Goal: Task Accomplishment & Management: Use online tool/utility

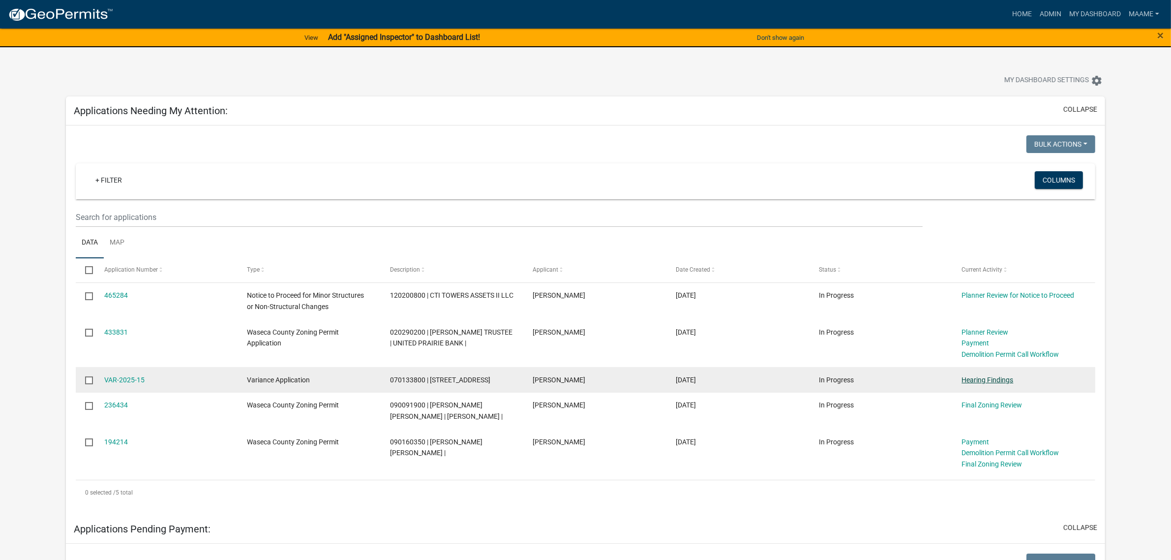
click at [988, 378] on link "Hearing Findings" at bounding box center [988, 380] width 52 height 8
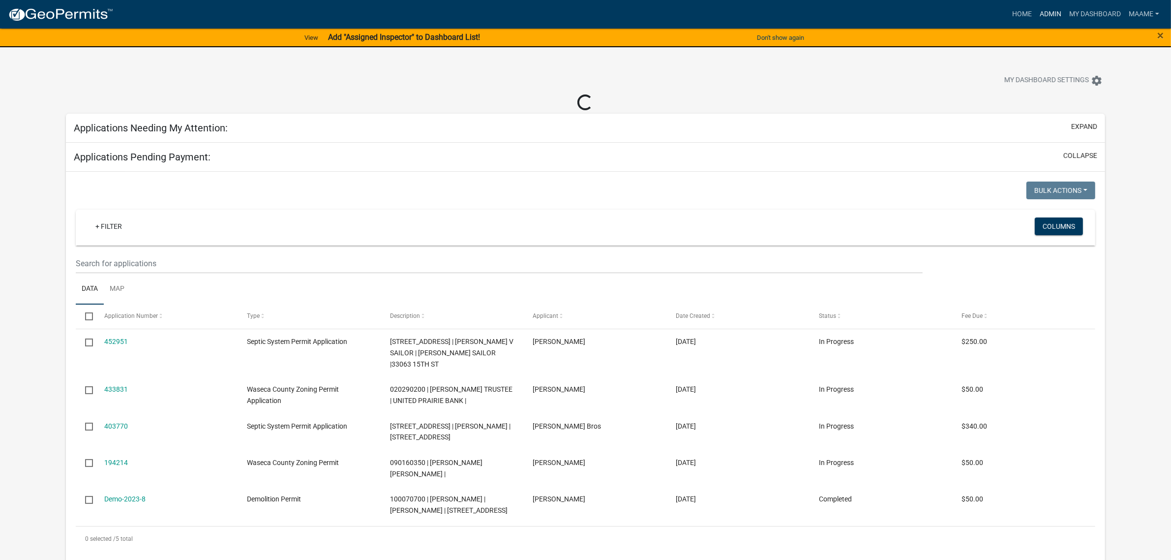
click at [1054, 13] on link "Admin" at bounding box center [1051, 14] width 30 height 19
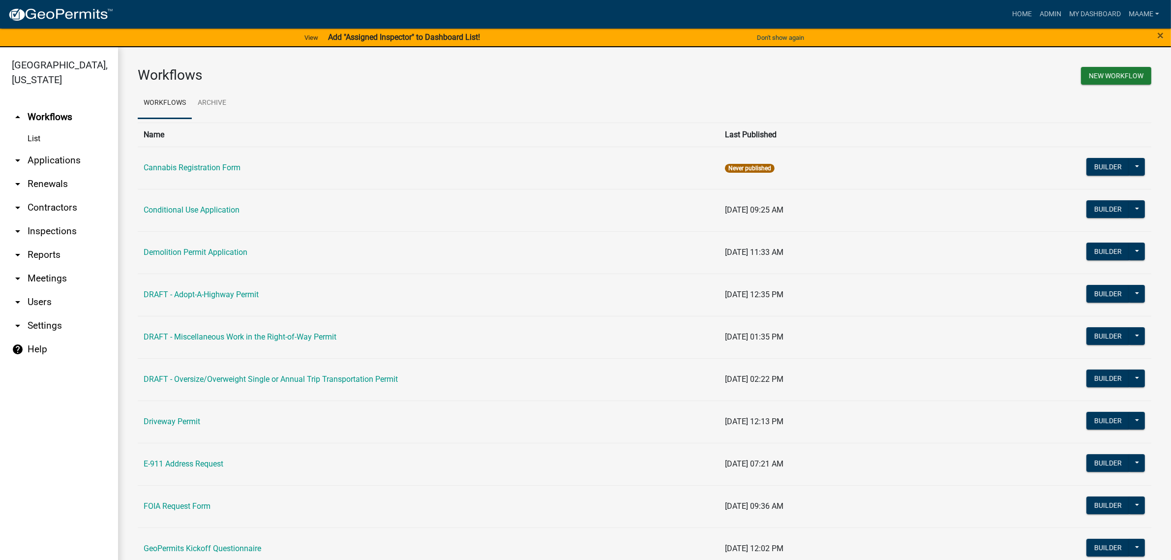
click at [37, 140] on link "List" at bounding box center [59, 139] width 118 height 20
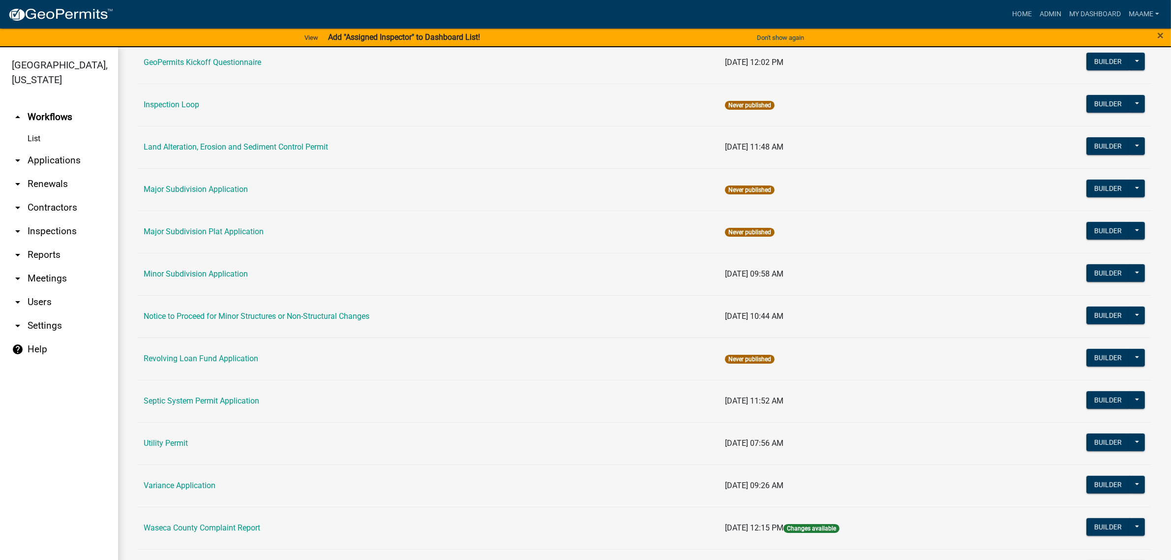
scroll to position [392, 0]
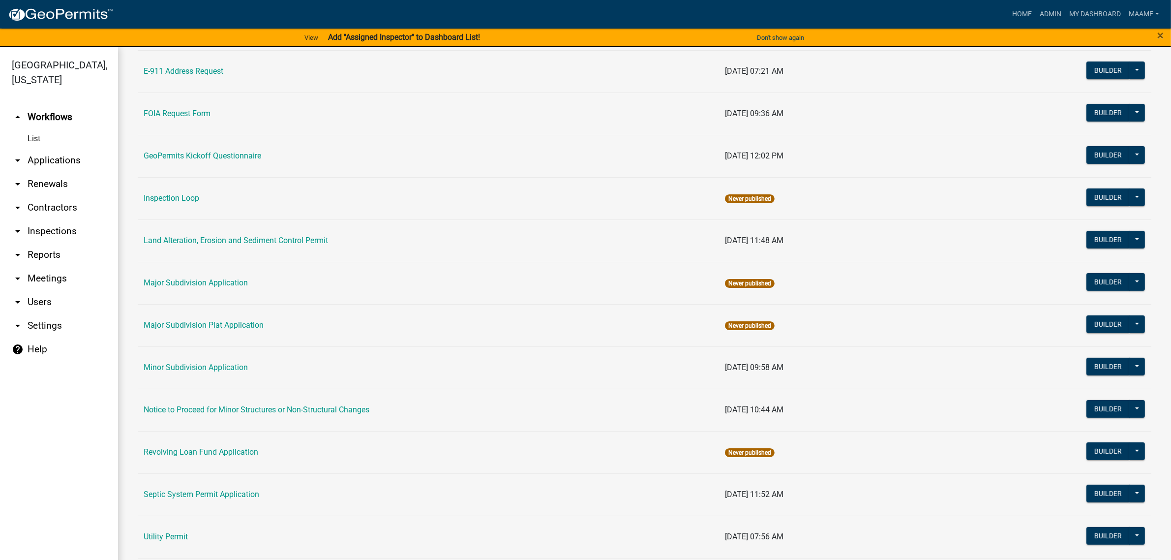
click at [52, 154] on link "arrow_drop_down Applications" at bounding box center [59, 161] width 118 height 24
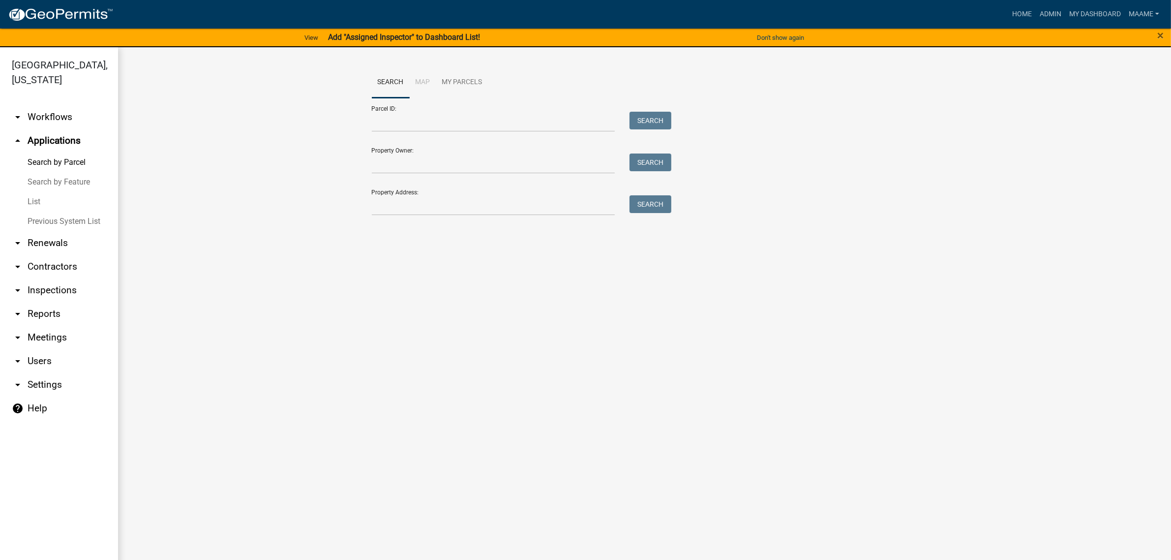
click at [32, 198] on link "List" at bounding box center [59, 202] width 118 height 20
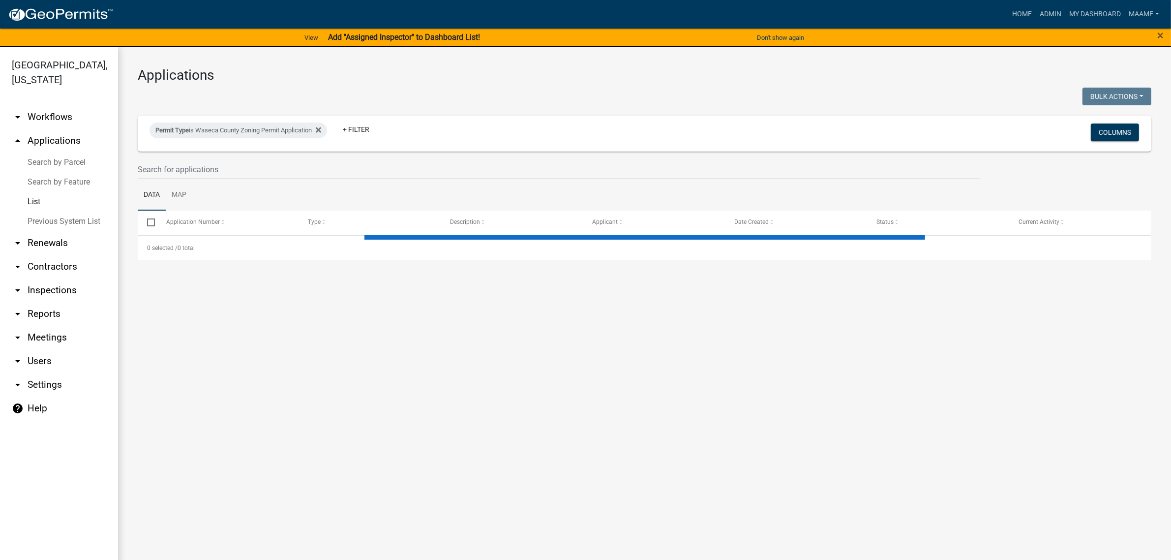
select select "2: 50"
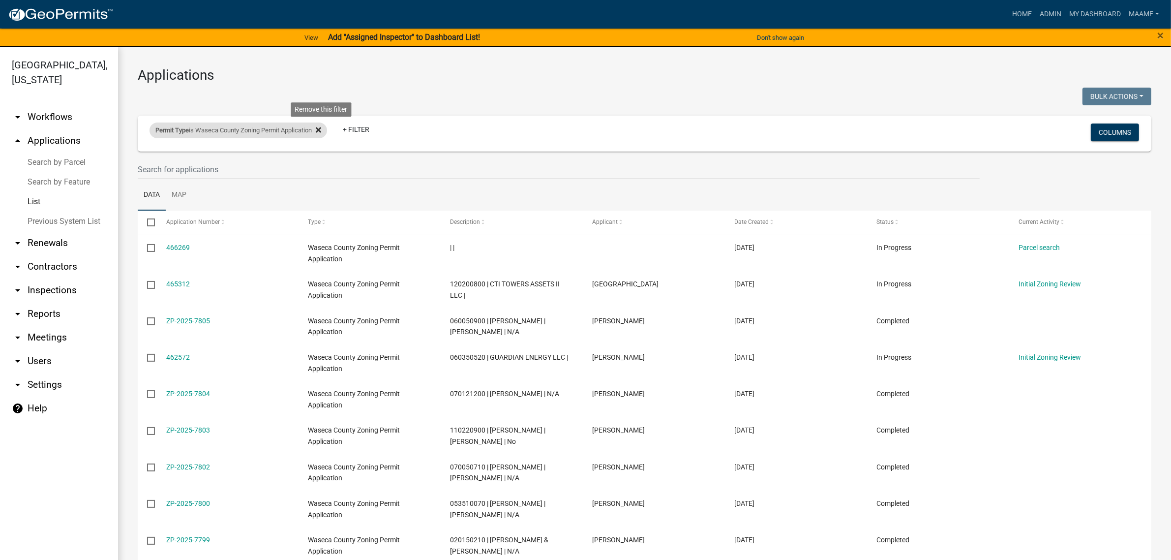
click at [321, 129] on icon at bounding box center [318, 129] width 5 height 5
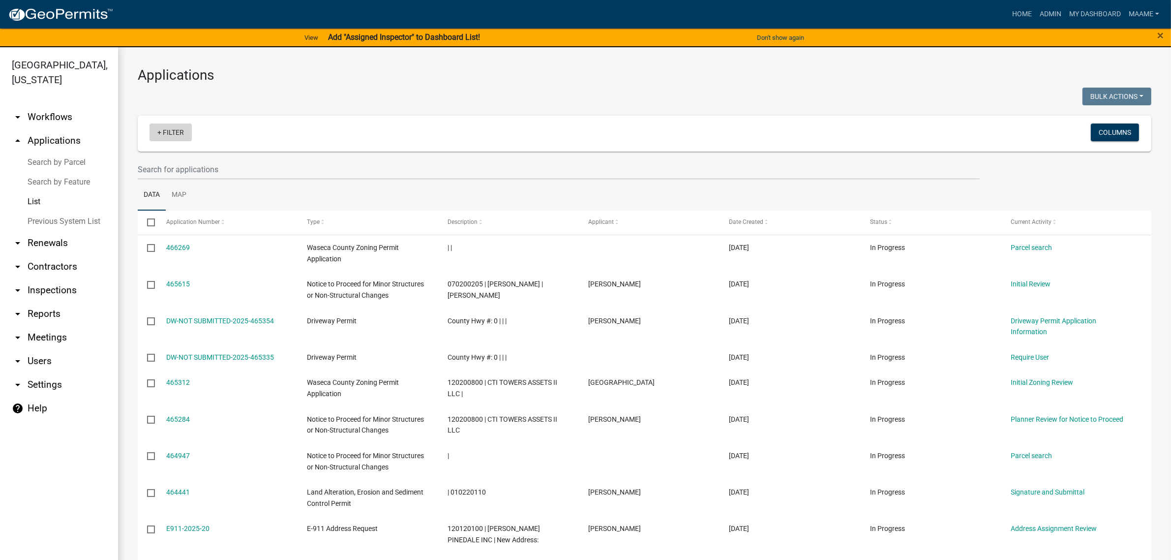
click at [173, 135] on link "+ Filter" at bounding box center [171, 132] width 42 height 18
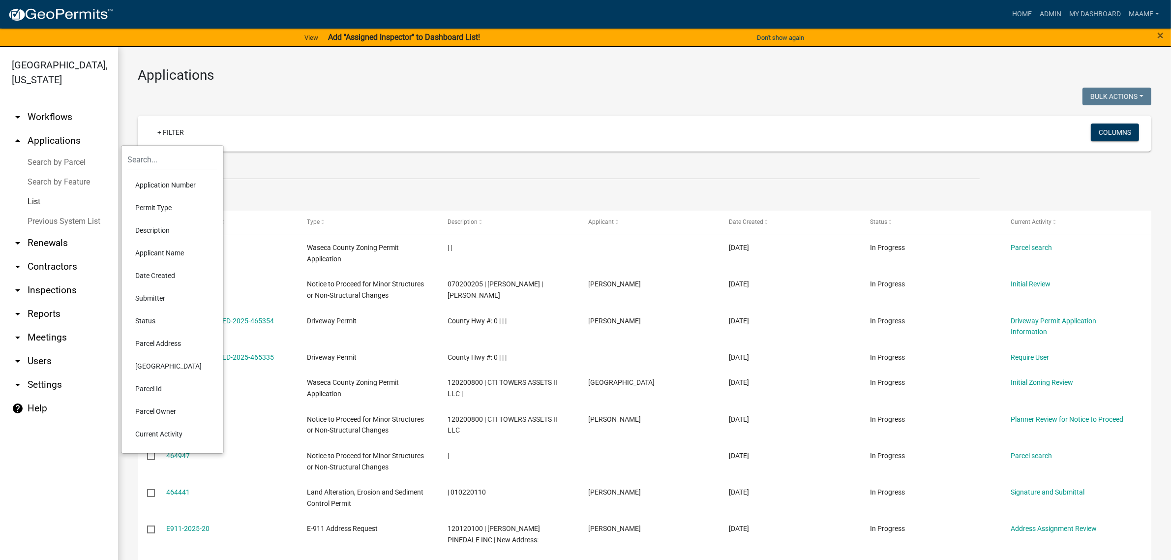
click at [149, 210] on li "Permit Type" at bounding box center [172, 207] width 90 height 23
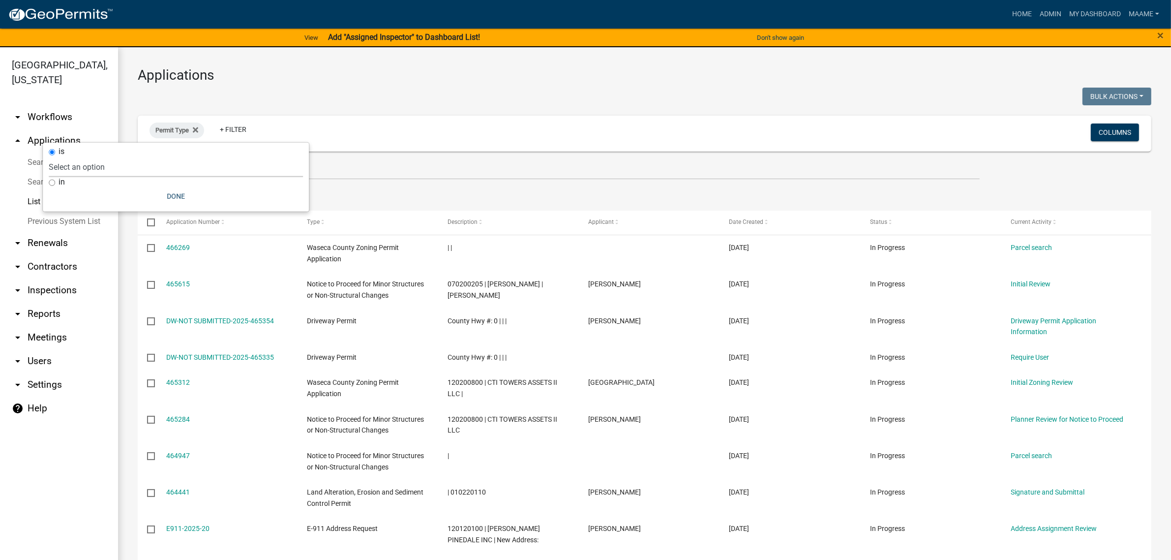
click at [173, 171] on select "Select an option Cannabis Registration Form Conditional Use Application Demolit…" at bounding box center [176, 167] width 254 height 20
select select "116006b2-af7b-4883-bf02-13ed1f1297bb"
click at [82, 157] on select "Select an option Cannabis Registration Form Conditional Use Application Demolit…" at bounding box center [176, 167] width 254 height 20
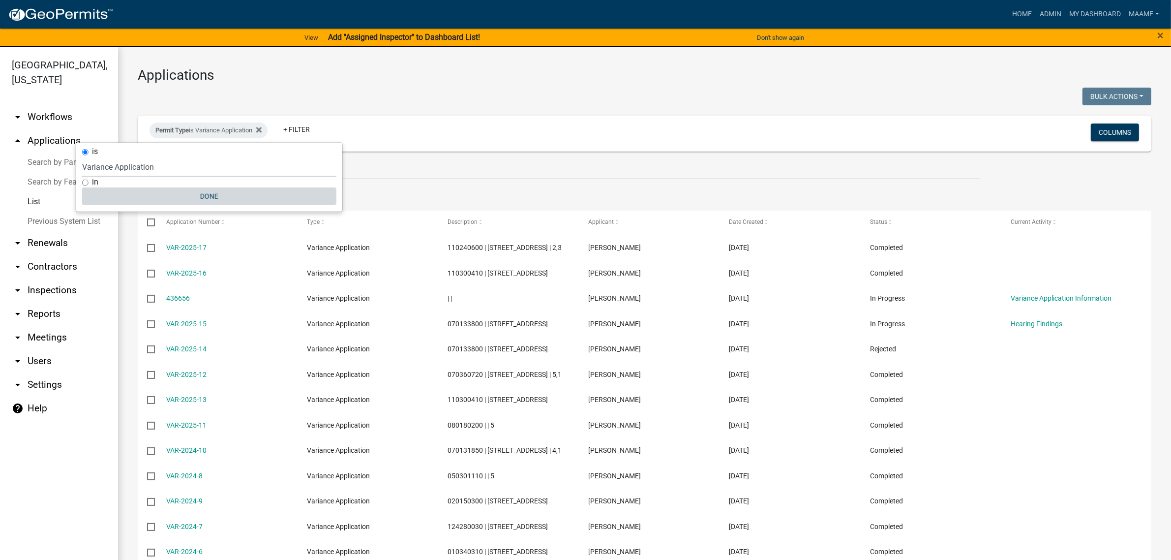
click at [207, 198] on button "Done" at bounding box center [209, 196] width 254 height 18
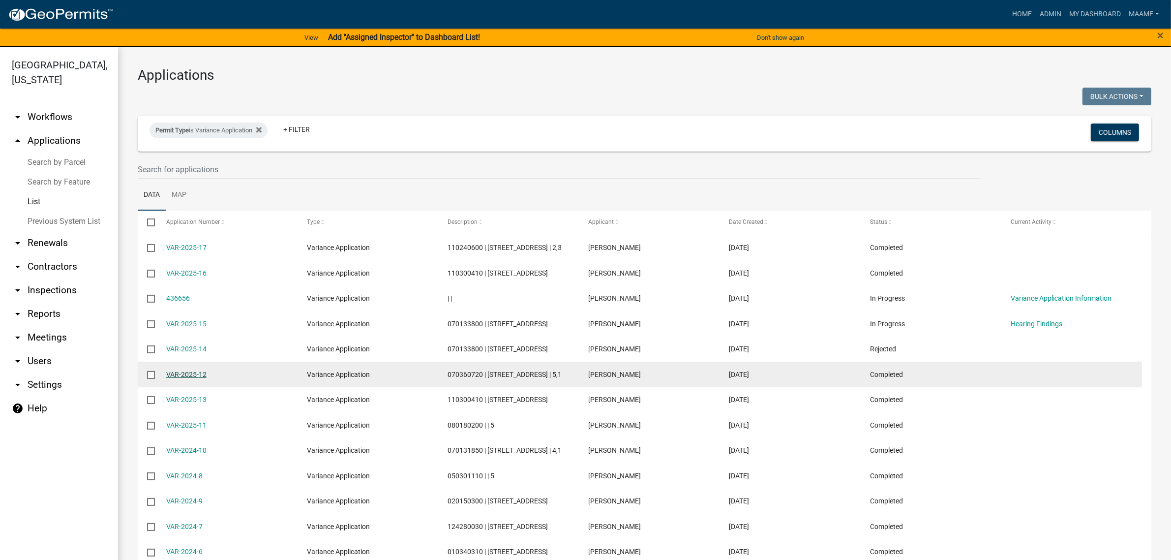
click at [170, 372] on link "VAR-2025-12" at bounding box center [186, 374] width 40 height 8
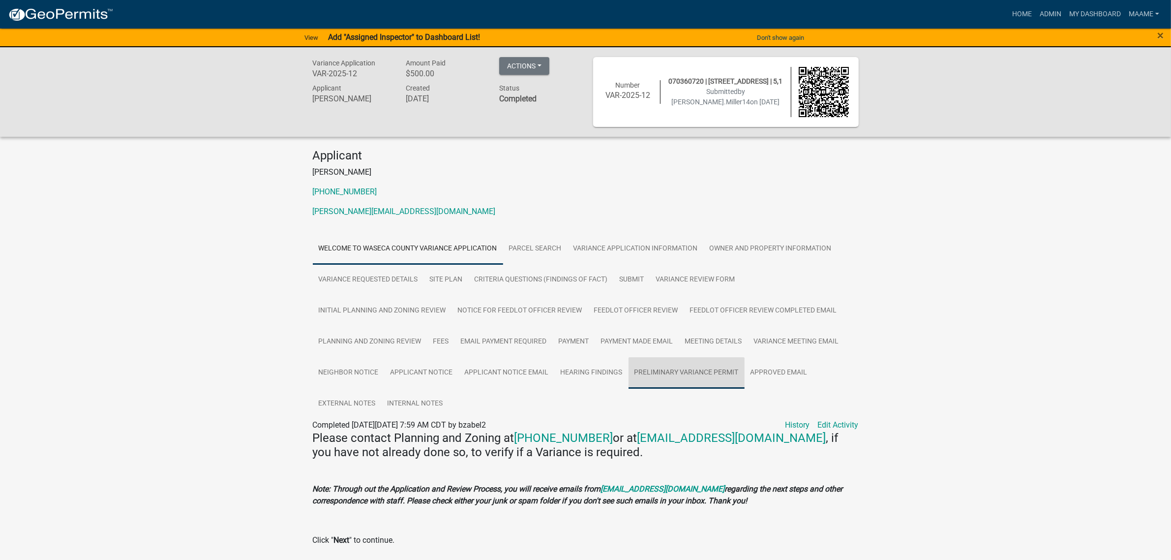
click at [670, 376] on link "Preliminary Variance Permit" at bounding box center [687, 372] width 116 height 31
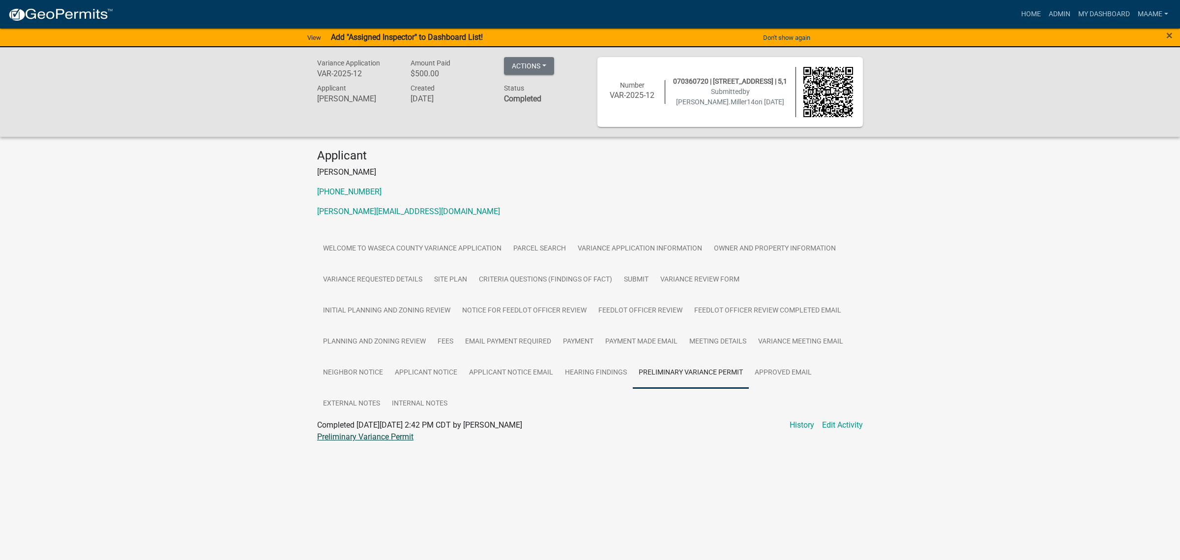
click at [374, 432] on link "Preliminary Variance Permit" at bounding box center [365, 436] width 96 height 9
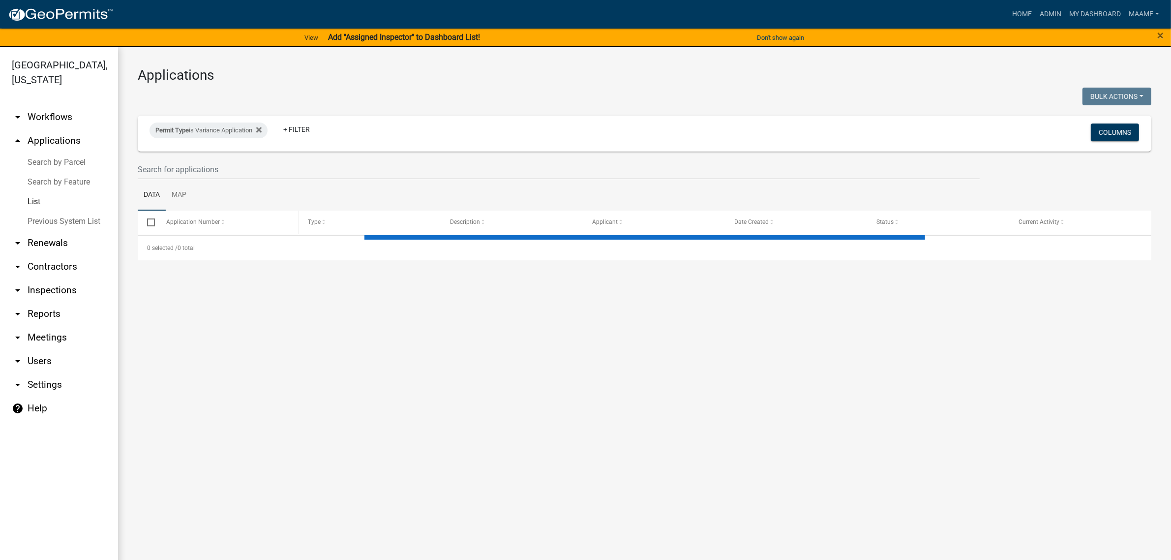
select select "2: 50"
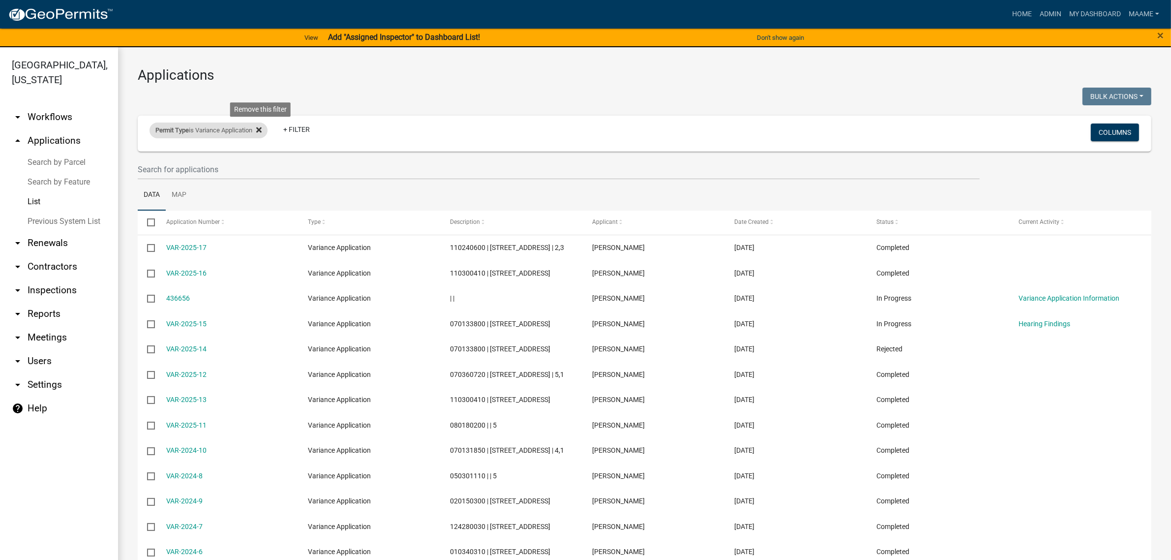
click at [262, 133] on icon at bounding box center [258, 130] width 5 height 8
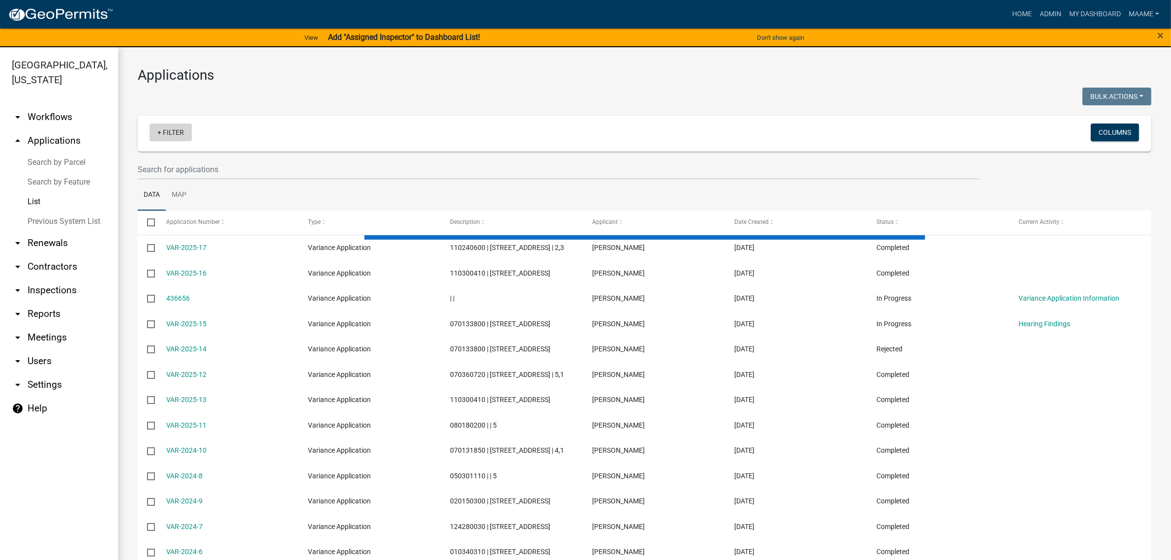
click at [187, 132] on link "+ Filter" at bounding box center [171, 132] width 42 height 18
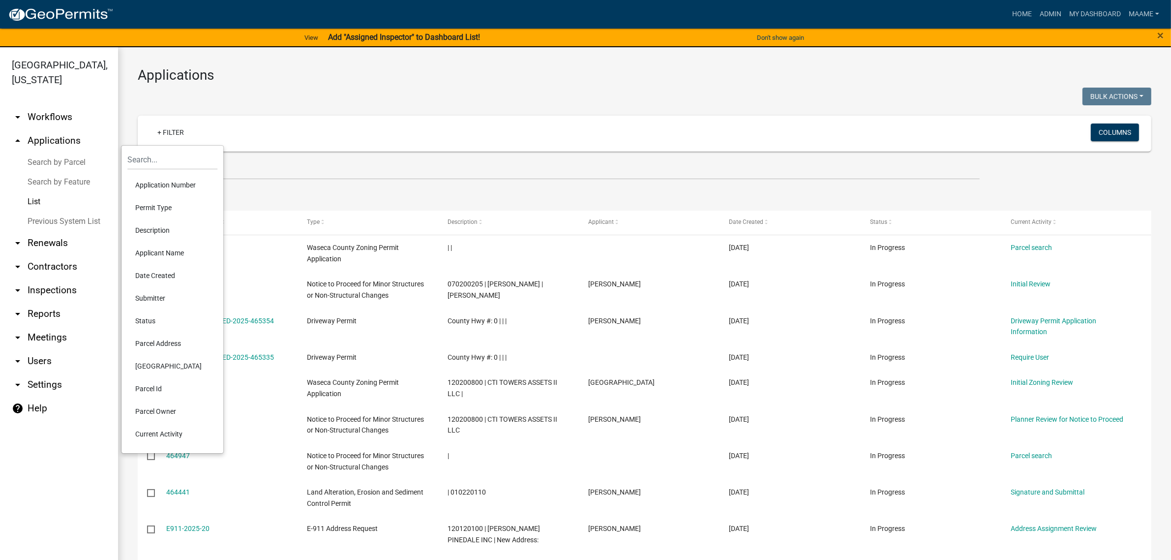
click at [161, 208] on li "Permit Type" at bounding box center [172, 207] width 90 height 23
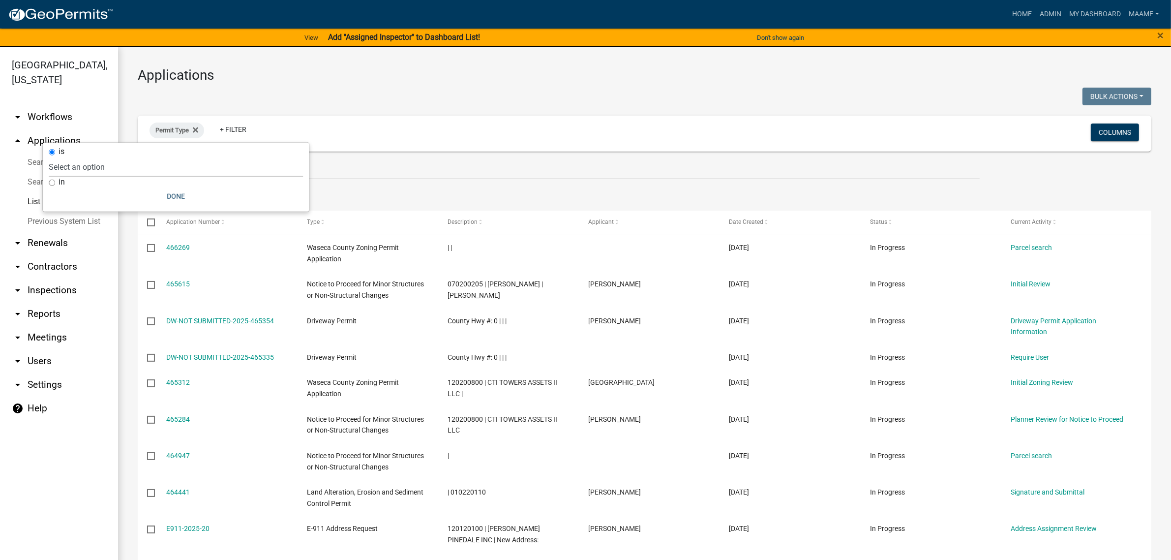
click at [191, 171] on select "Select an option Cannabis Registration Form Conditional Use Application Demolit…" at bounding box center [176, 167] width 254 height 20
select select "b7347394-5f1b-40af-b4dd-066dfdb3cd49"
click at [91, 157] on select "Select an option Cannabis Registration Form Conditional Use Application Demolit…" at bounding box center [176, 167] width 254 height 20
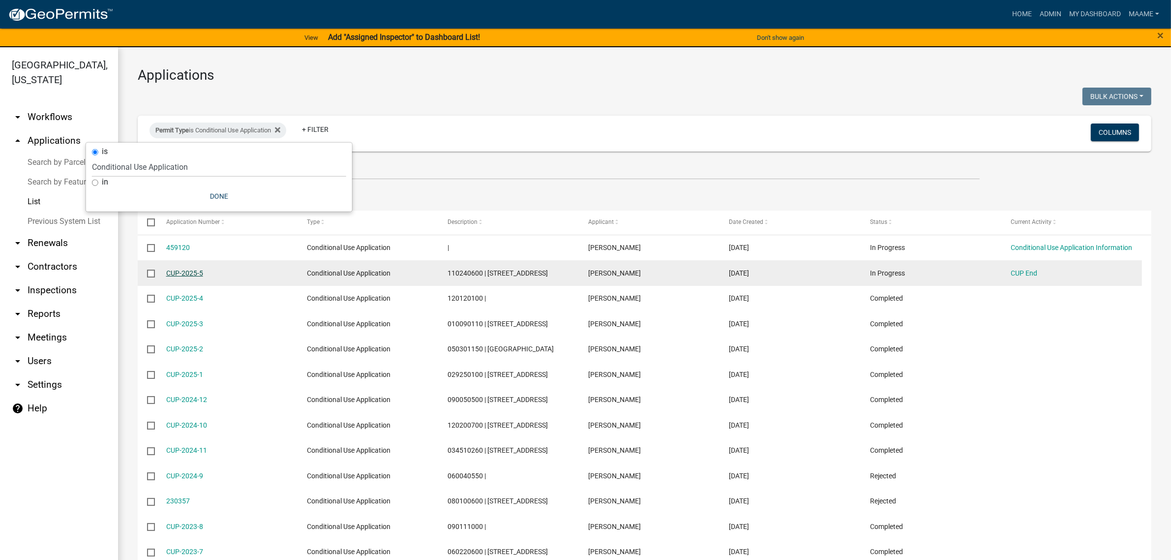
click at [200, 277] on link "CUP-2025-5" at bounding box center [184, 273] width 37 height 8
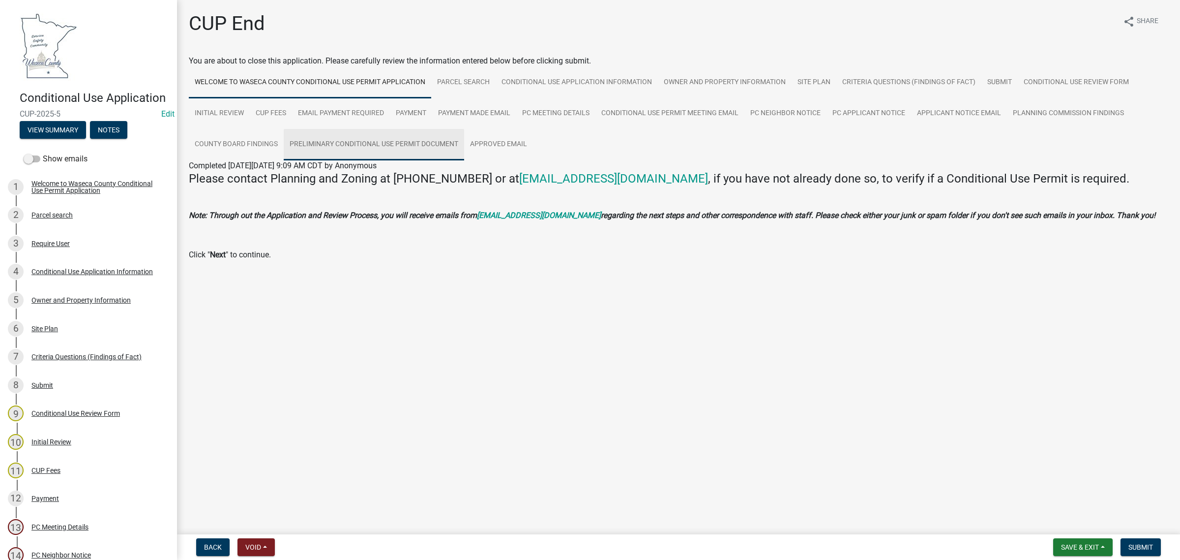
click at [348, 149] on link "Preliminary Conditional Use Permit Document" at bounding box center [374, 144] width 181 height 31
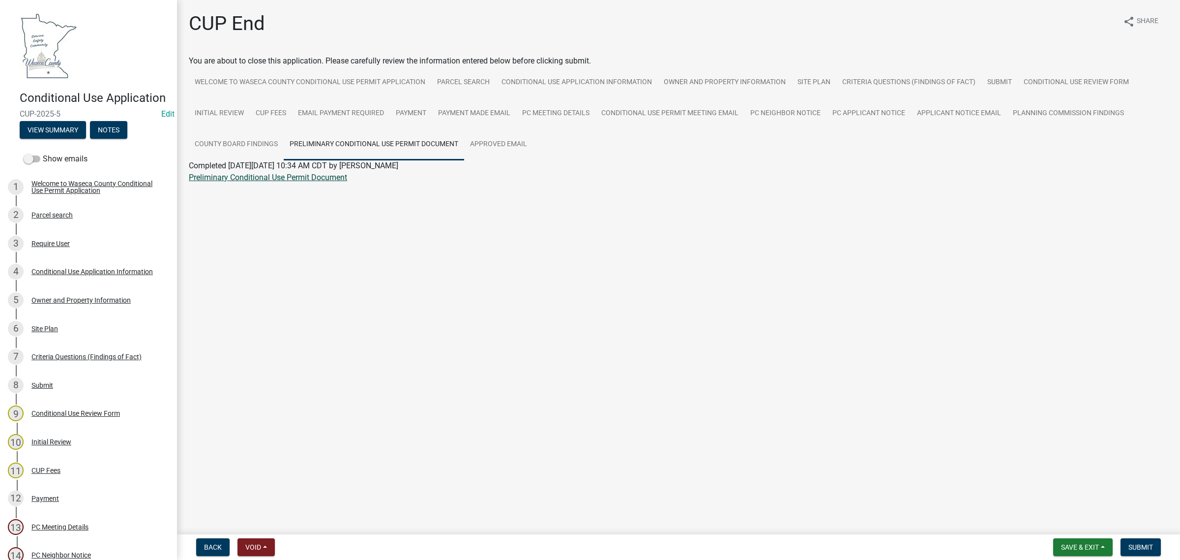
click at [286, 178] on link "Preliminary Conditional Use Permit Document" at bounding box center [268, 177] width 158 height 9
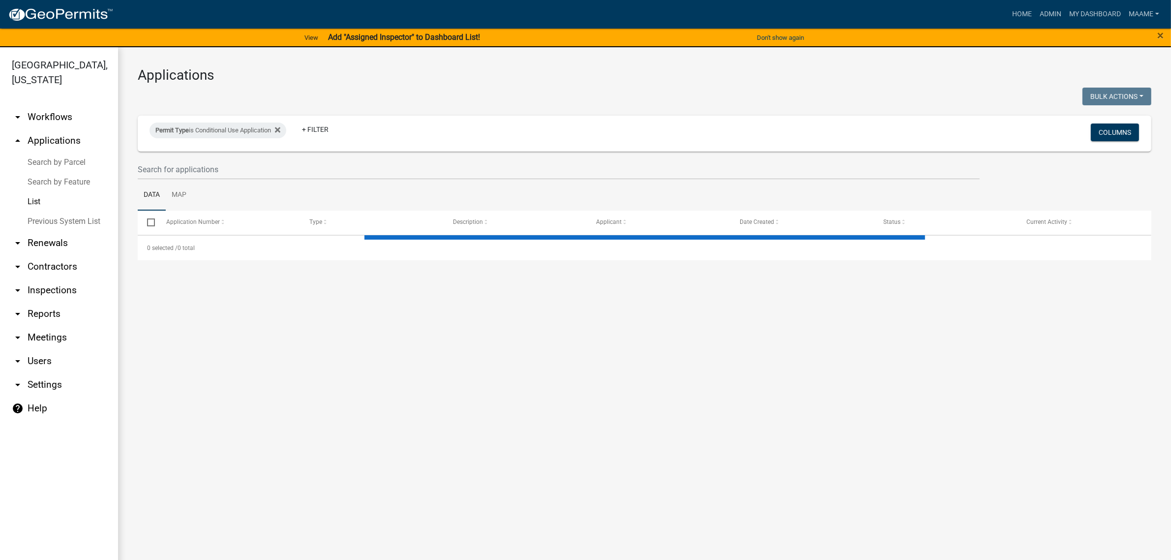
select select "2: 50"
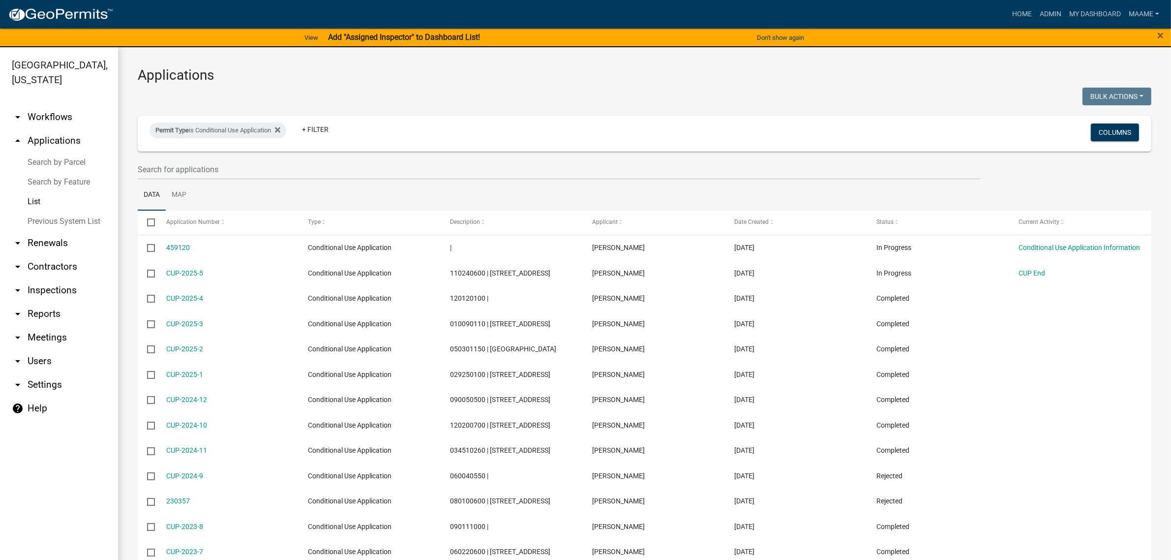
click at [68, 119] on link "arrow_drop_down Workflows" at bounding box center [59, 117] width 118 height 24
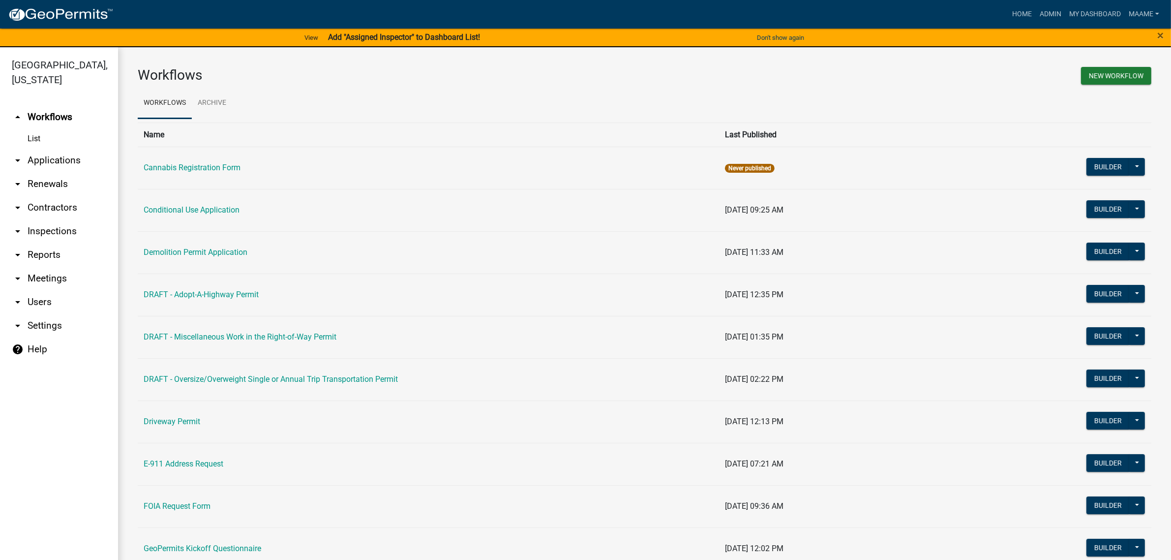
click at [43, 139] on link "List" at bounding box center [59, 139] width 118 height 20
click at [38, 138] on link "List" at bounding box center [59, 139] width 118 height 20
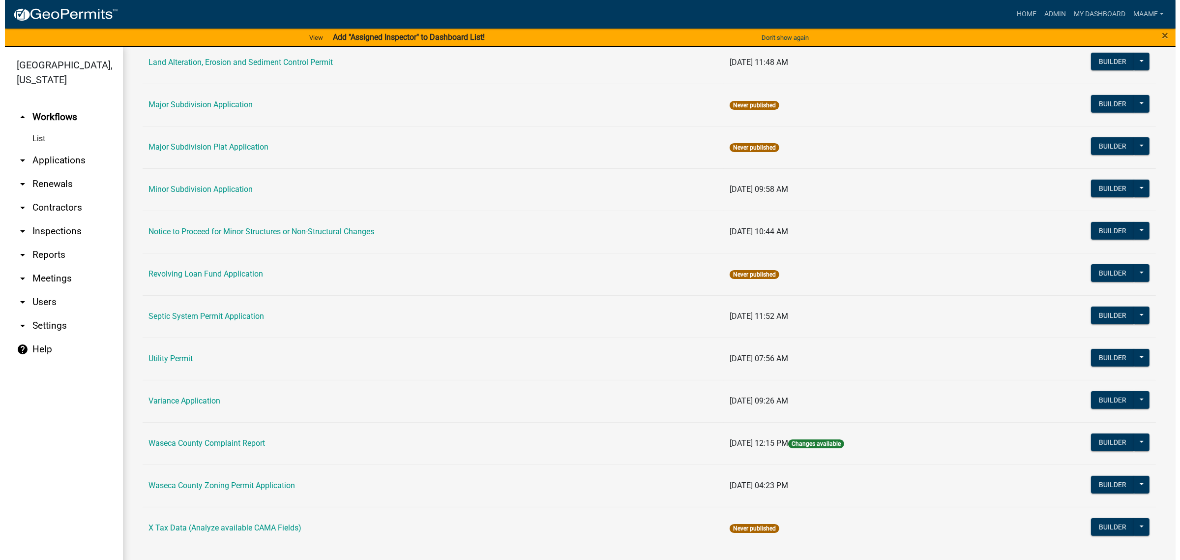
scroll to position [577, 0]
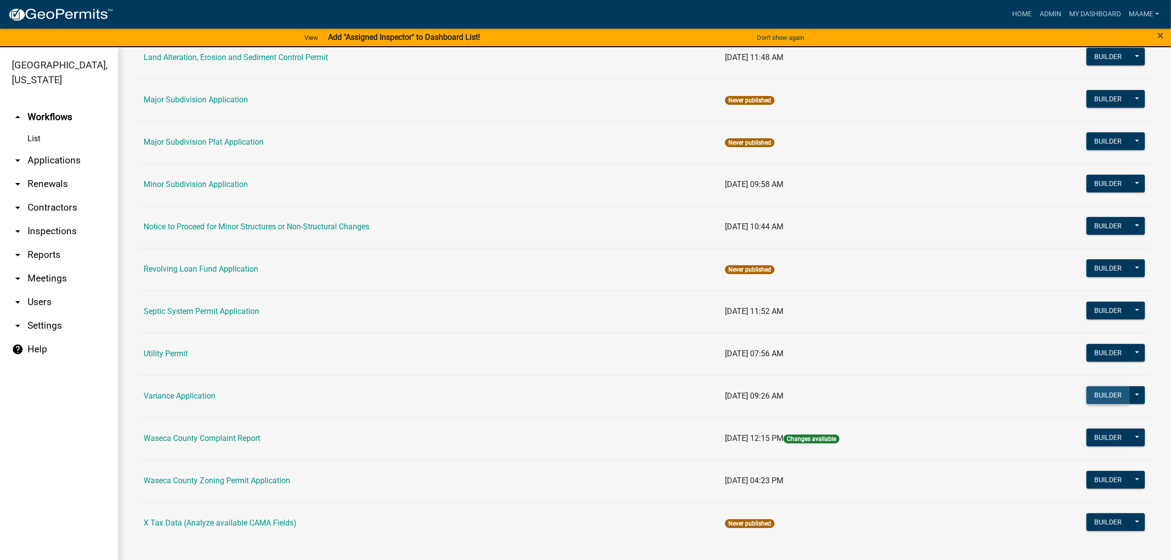
click at [1098, 389] on button "Builder" at bounding box center [1107, 395] width 43 height 18
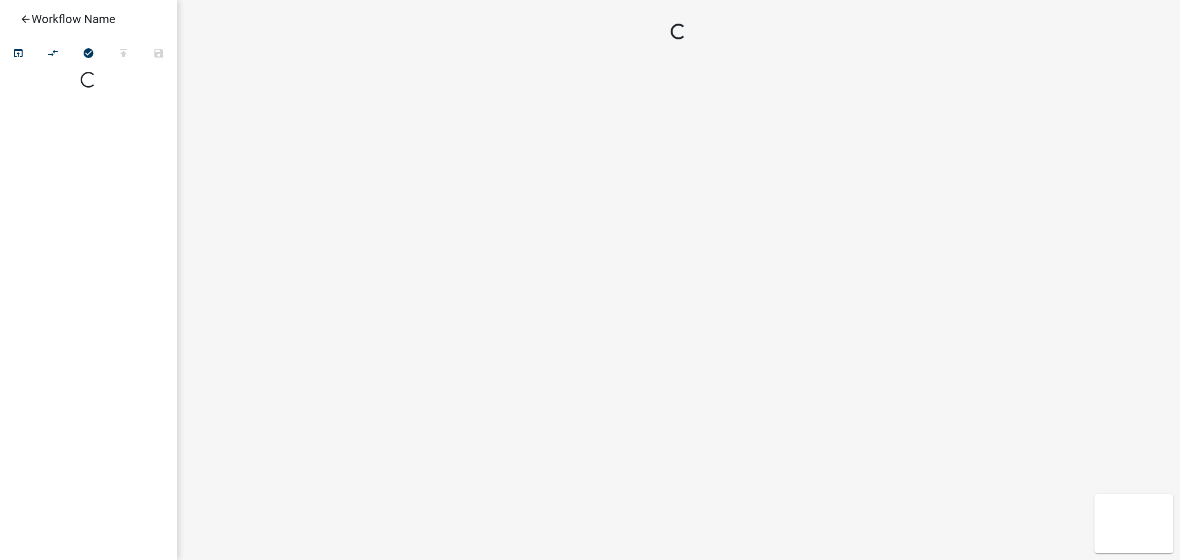
select select
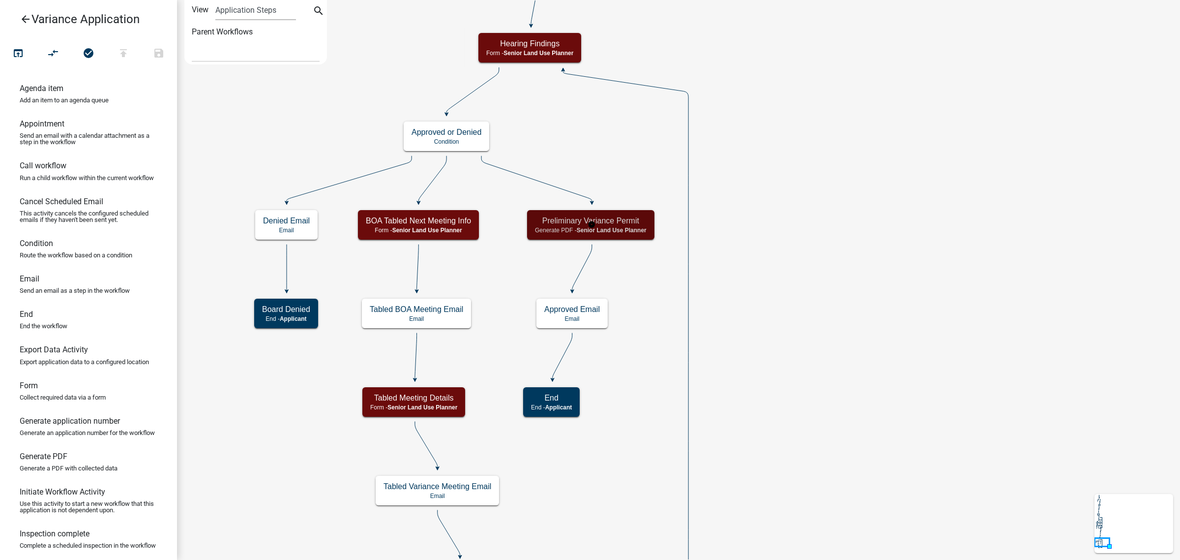
click at [628, 227] on span "Senior Land Use Planner" at bounding box center [612, 230] width 70 height 7
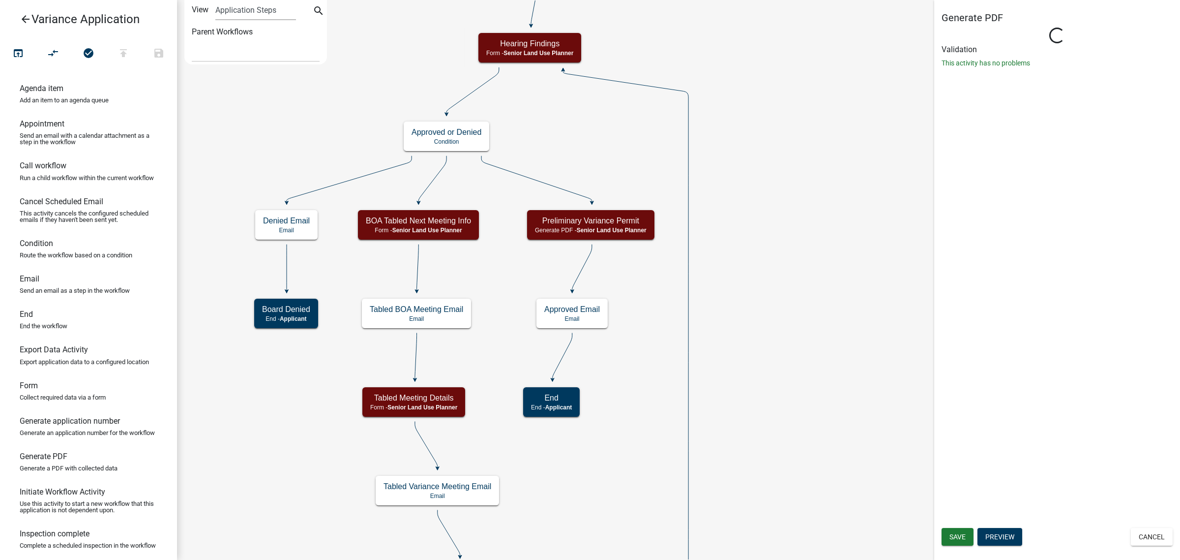
select select "9BDD6CA2-0BC6-480E-8DA1-7DD3E6DED977"
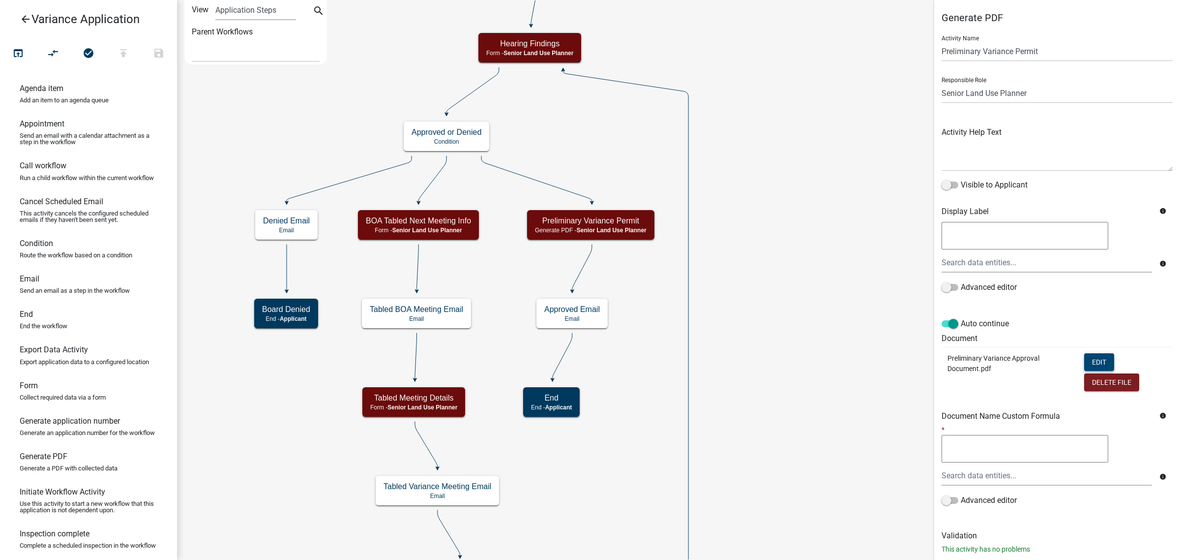
click at [1094, 362] on button "Edit" at bounding box center [1099, 362] width 30 height 18
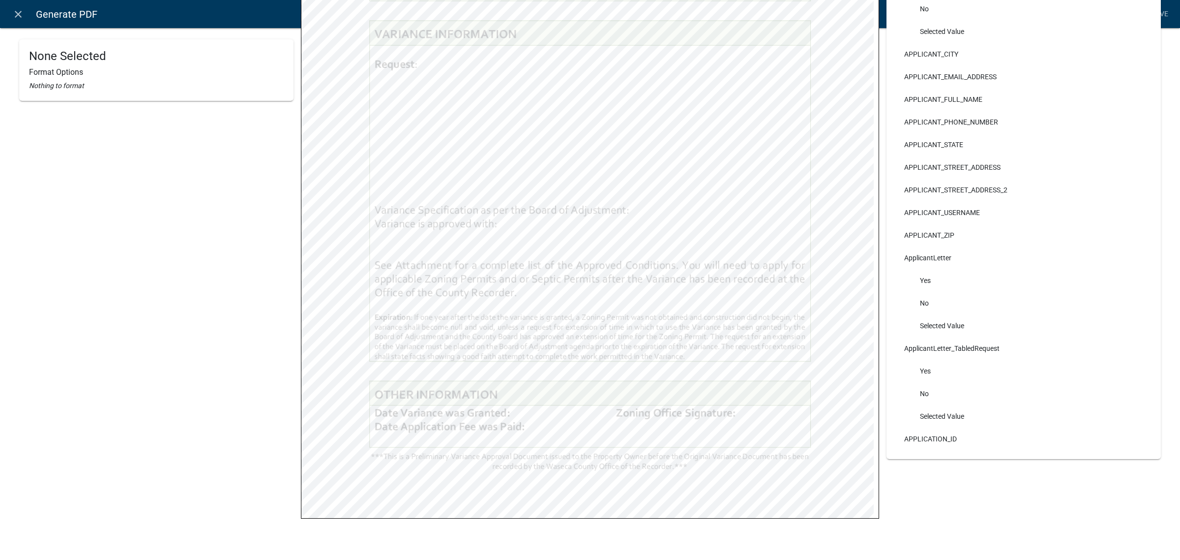
scroll to position [364, 0]
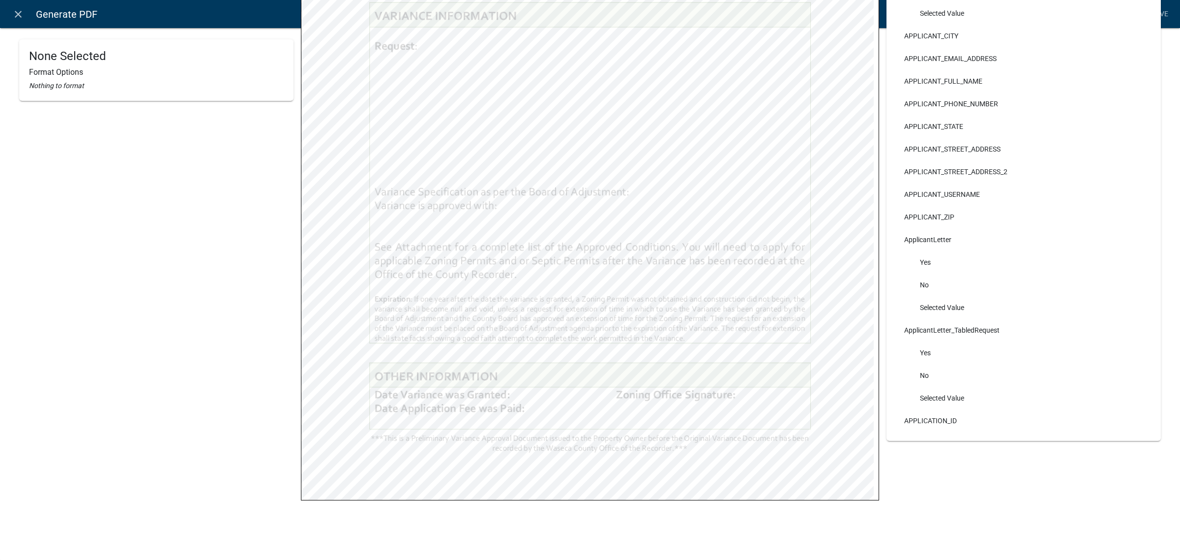
select select
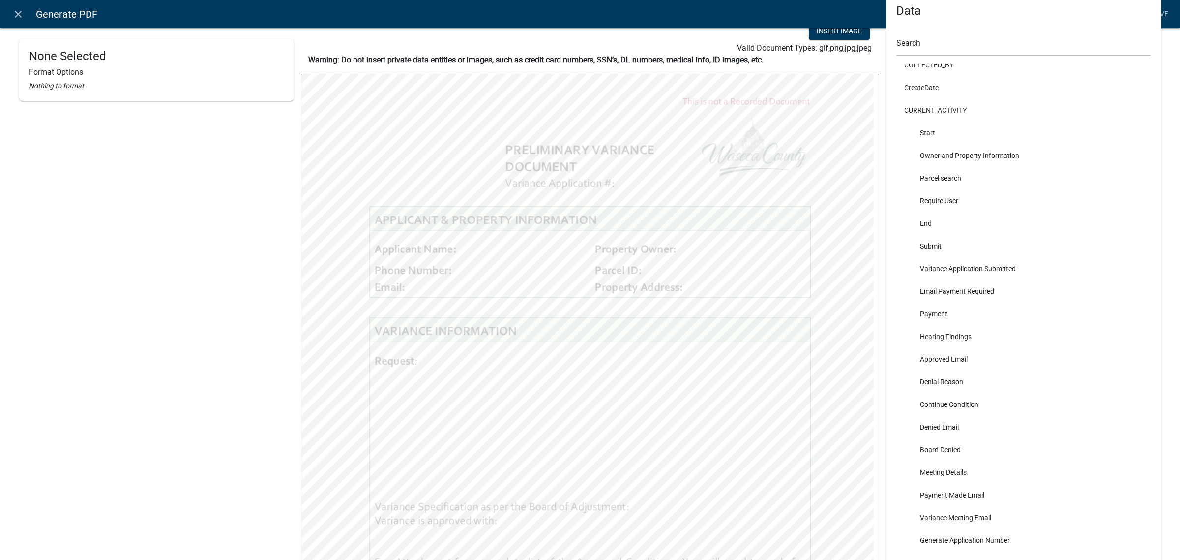
scroll to position [0, 0]
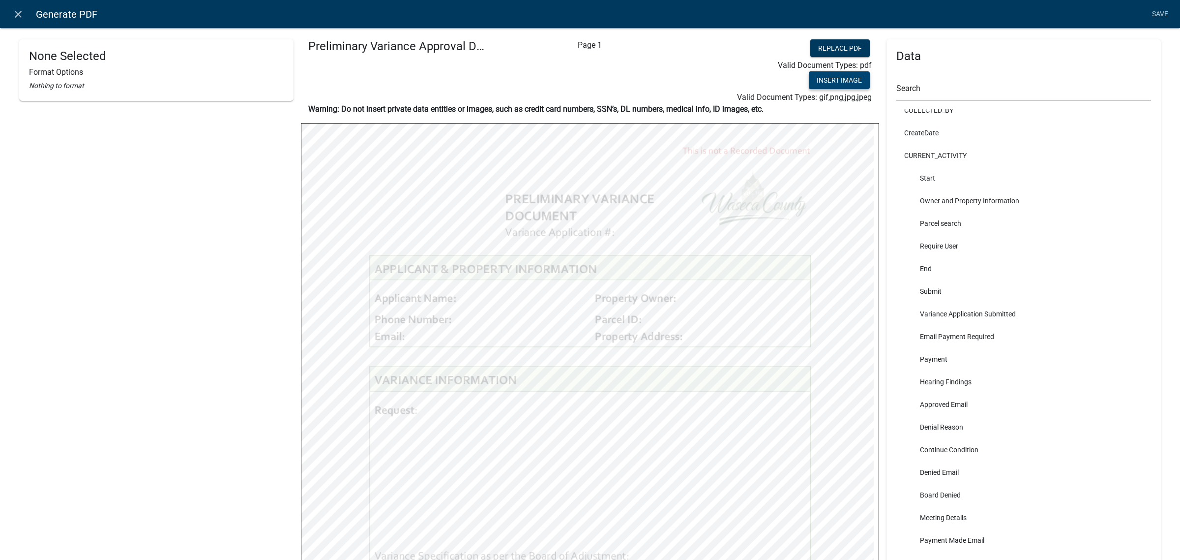
click at [819, 83] on button "Insert Image" at bounding box center [839, 80] width 61 height 18
click at [624, 559] on html "Internet Explorer does NOT work with GeoPermits. Get a new browser for more sec…" at bounding box center [590, 280] width 1180 height 560
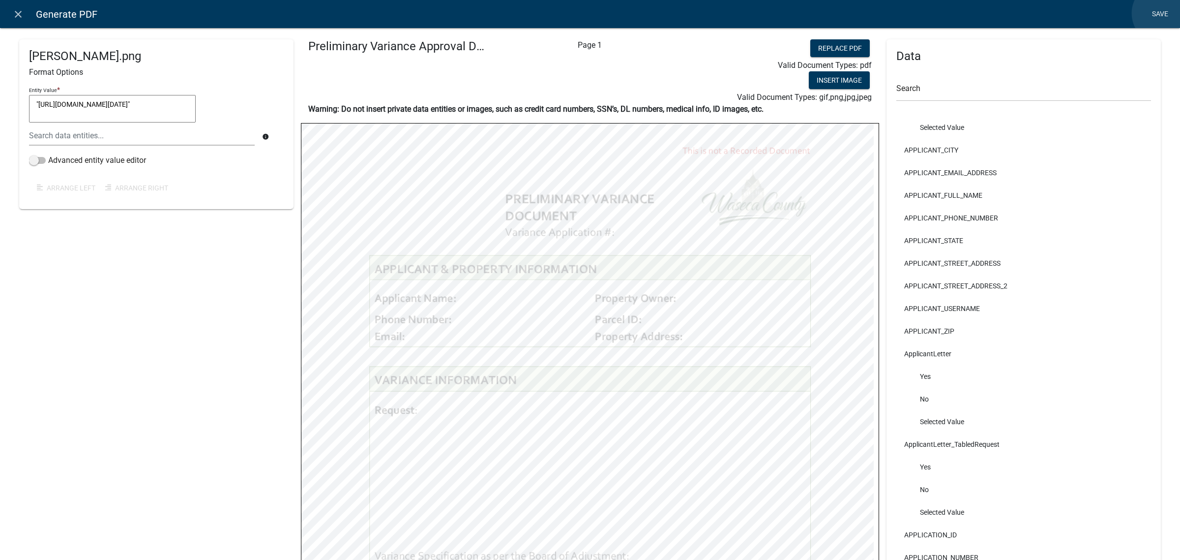
click at [1163, 13] on link "Save" at bounding box center [1160, 14] width 25 height 19
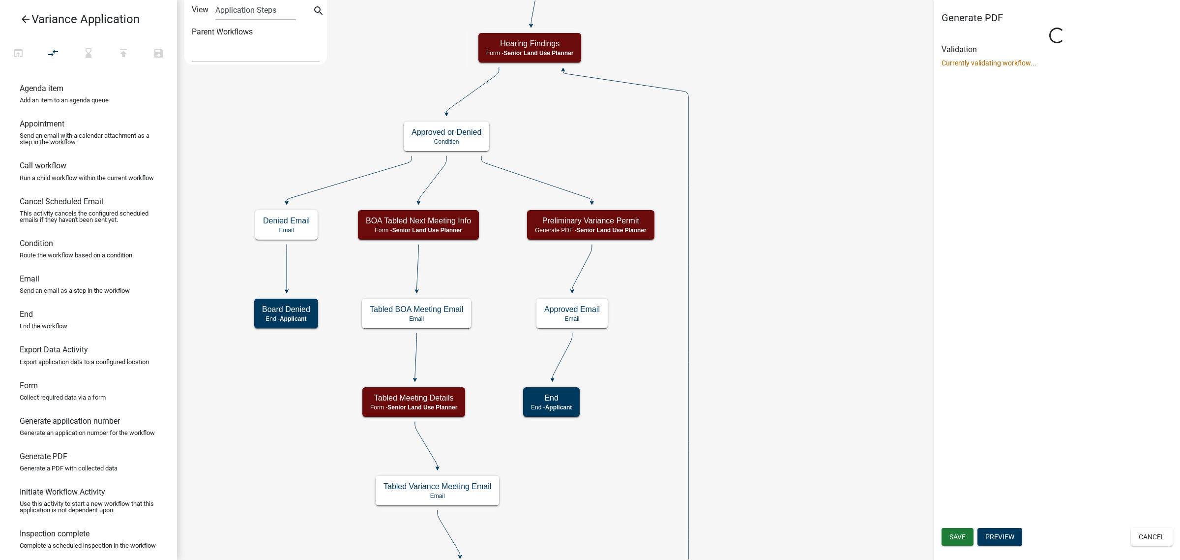
select select "9BDD6CA2-0BC6-480E-8DA1-7DD3E6DED977"
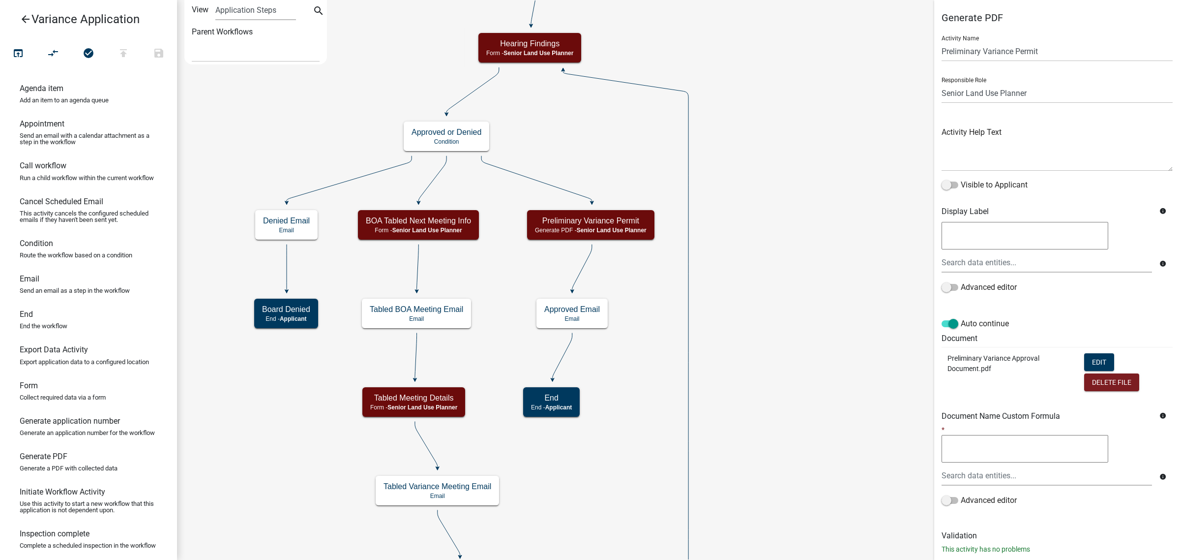
scroll to position [23, 0]
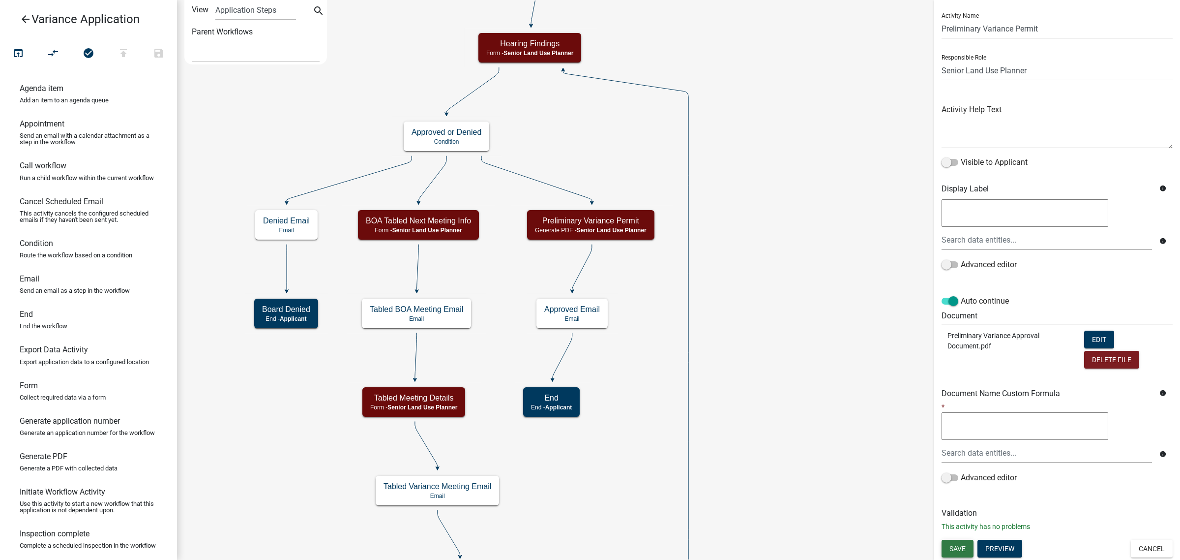
click at [962, 541] on button "Save" at bounding box center [958, 549] width 32 height 18
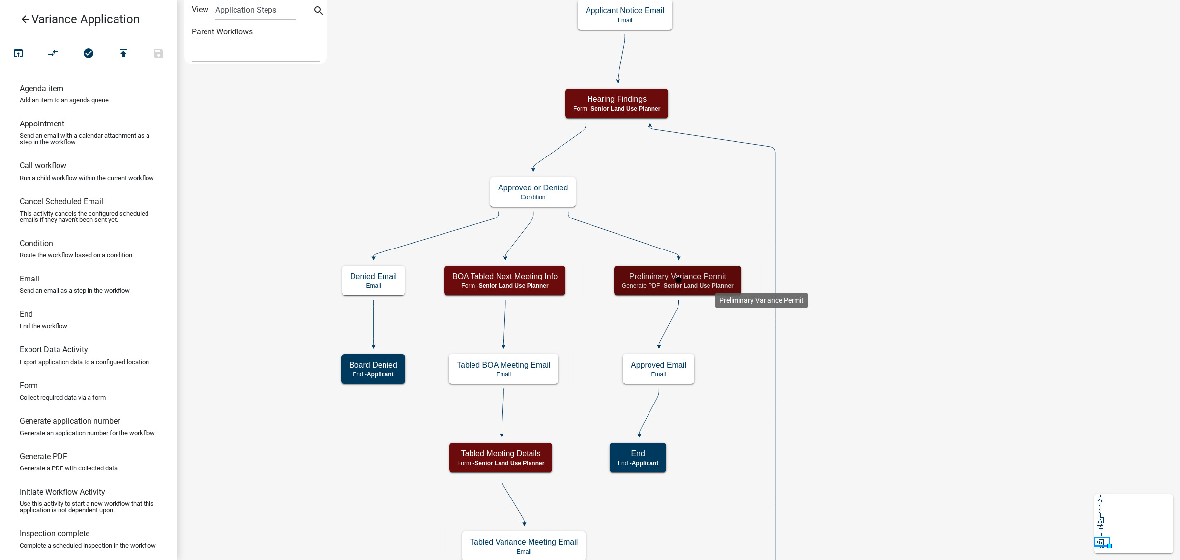
click at [716, 285] on span "Senior Land Use Planner" at bounding box center [699, 285] width 70 height 7
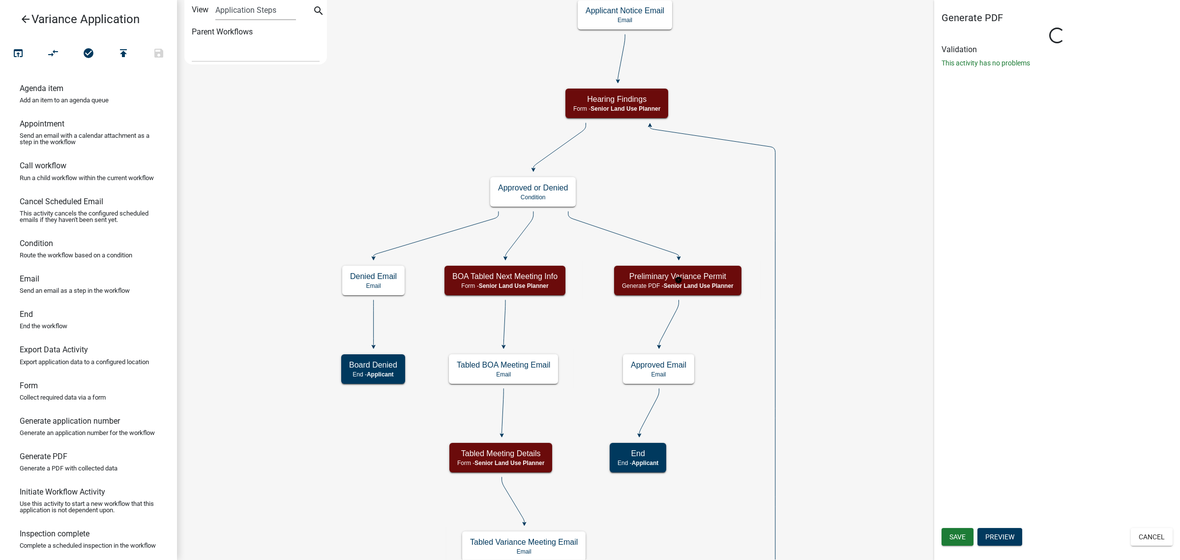
select select "9BDD6CA2-0BC6-480E-8DA1-7DD3E6DED977"
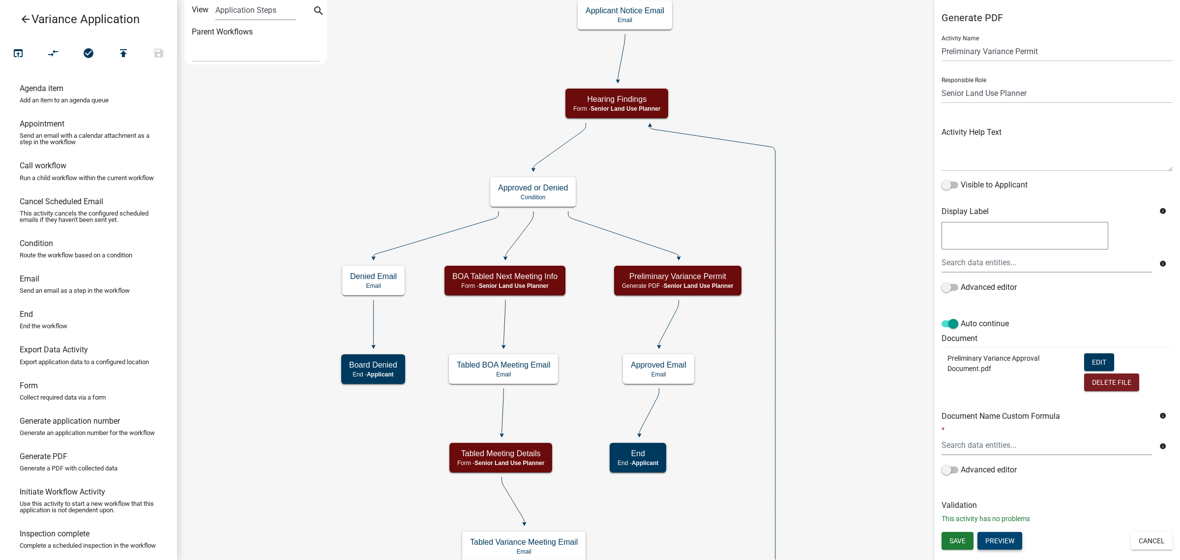
click at [1002, 538] on button "Preview" at bounding box center [1000, 541] width 45 height 18
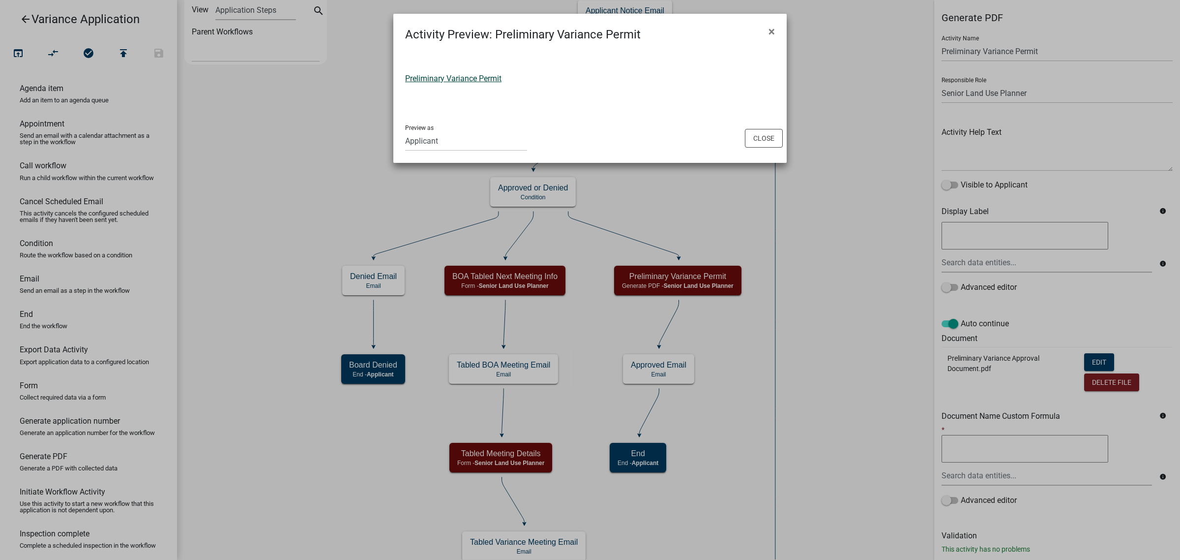
click at [493, 79] on link "Preliminary Variance Permit" at bounding box center [453, 78] width 96 height 9
click at [758, 139] on button "Close" at bounding box center [764, 138] width 38 height 19
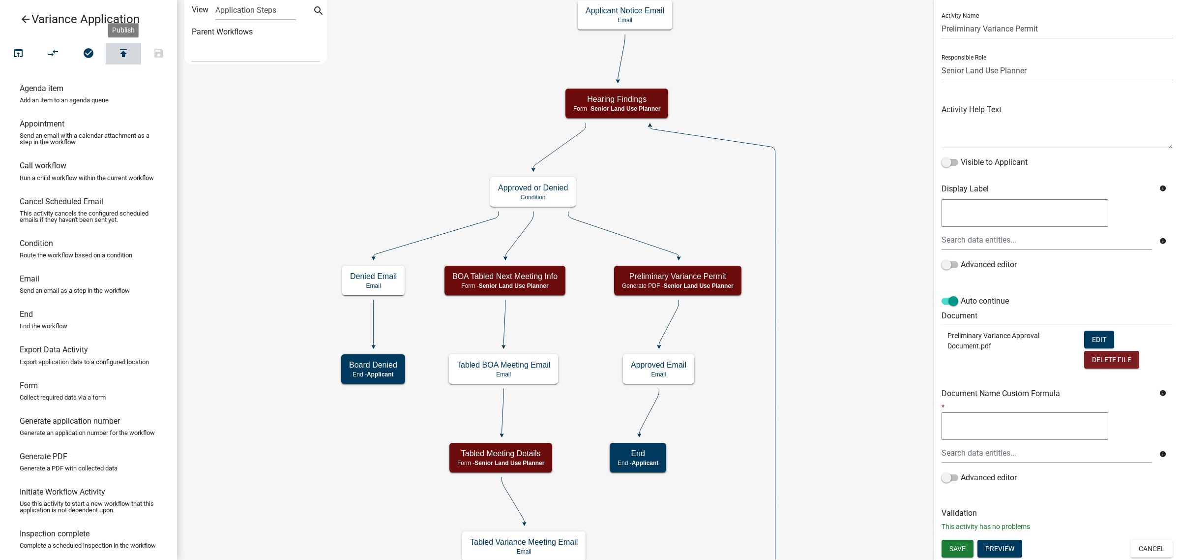
click at [126, 53] on icon "publish" at bounding box center [124, 54] width 12 height 14
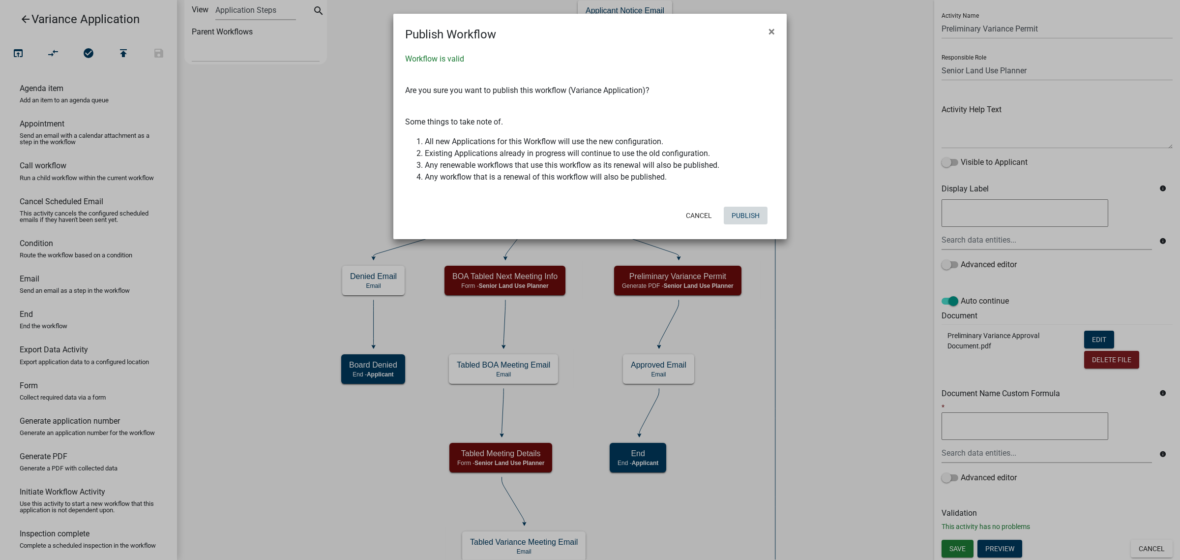
click at [751, 217] on button "Publish" at bounding box center [746, 216] width 44 height 18
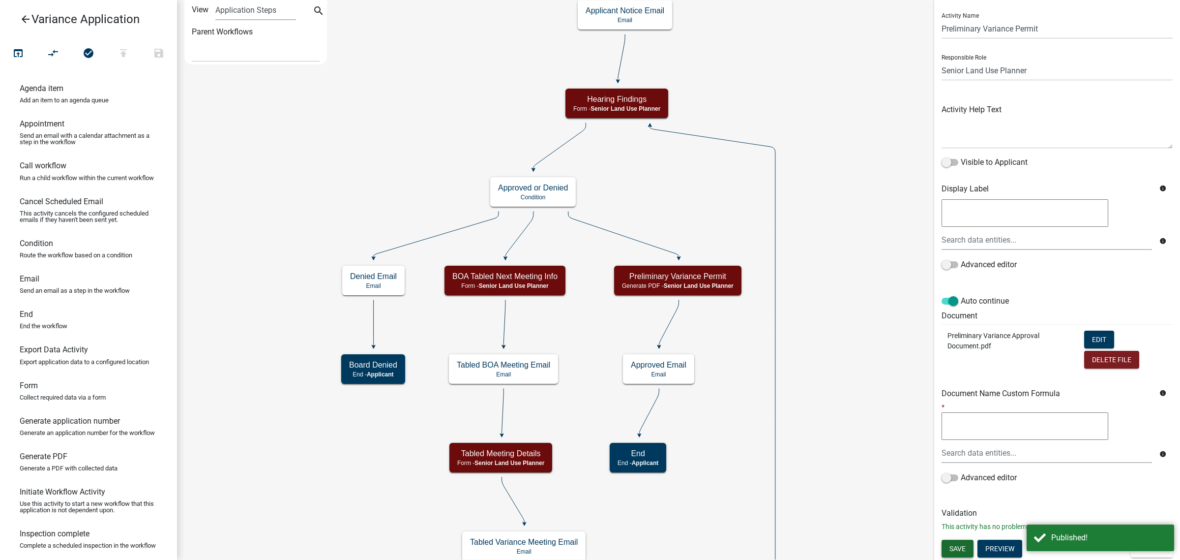
drag, startPoint x: 962, startPoint y: 549, endPoint x: 955, endPoint y: 546, distance: 7.5
click at [962, 549] on span "Save" at bounding box center [958, 548] width 16 height 8
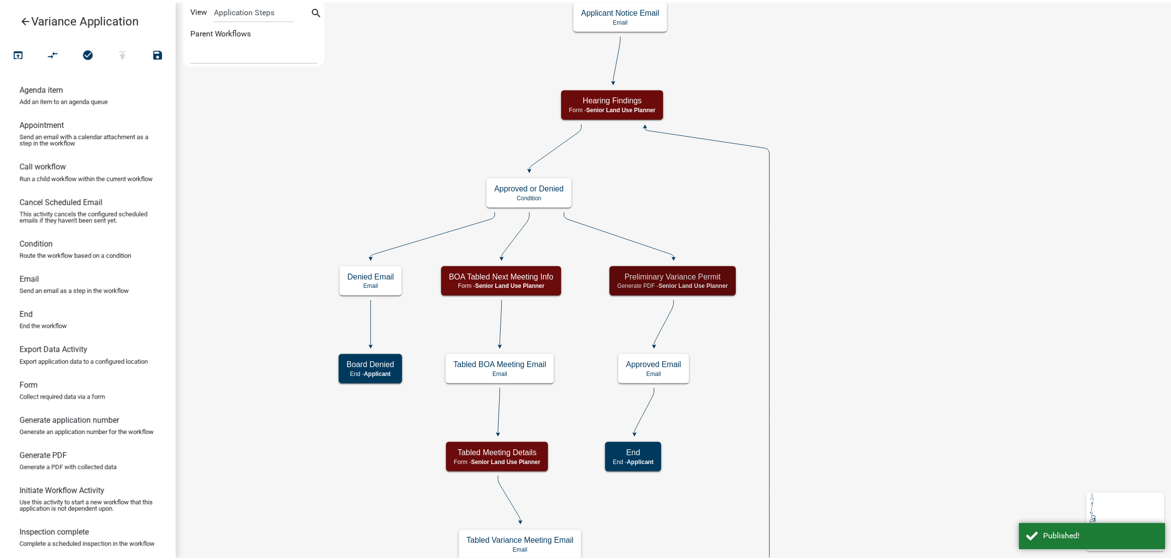
scroll to position [0, 0]
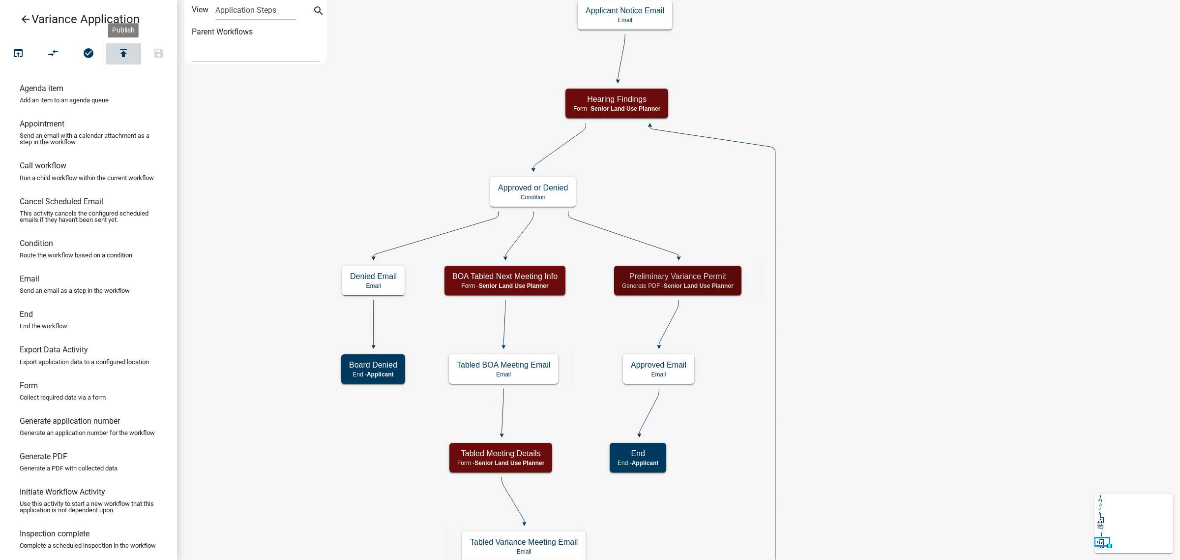
click at [118, 48] on icon "publish" at bounding box center [124, 54] width 12 height 14
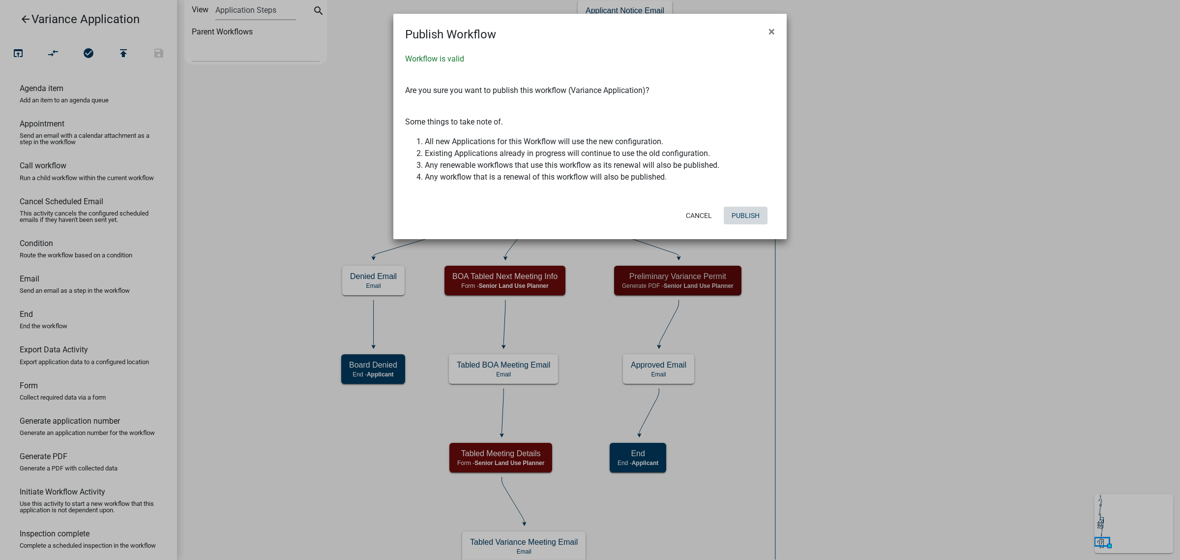
click at [751, 218] on button "Publish" at bounding box center [746, 216] width 44 height 18
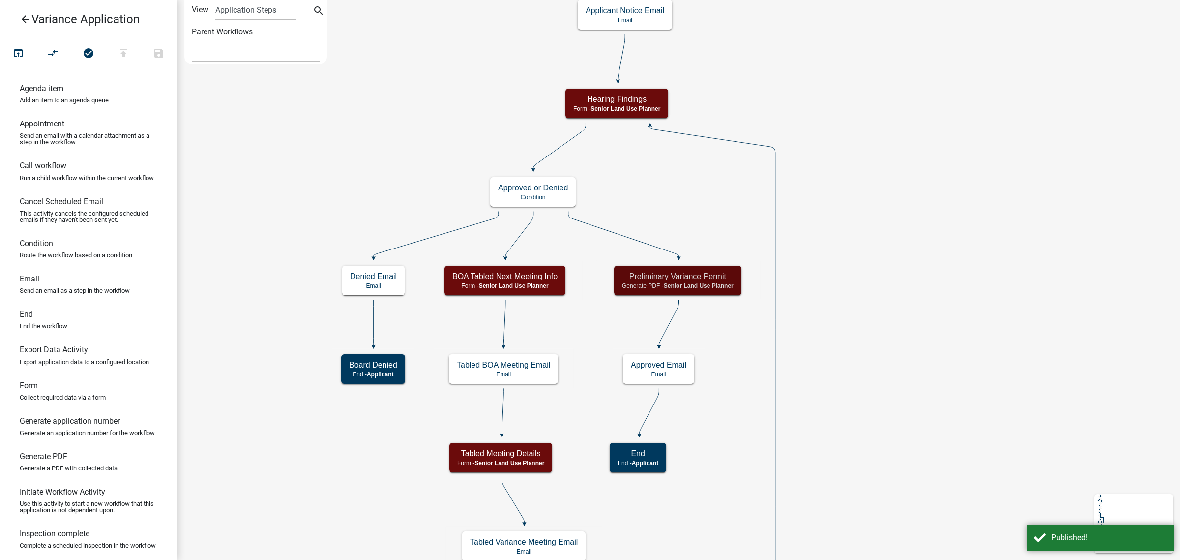
click at [21, 20] on icon "arrow_back" at bounding box center [26, 20] width 12 height 14
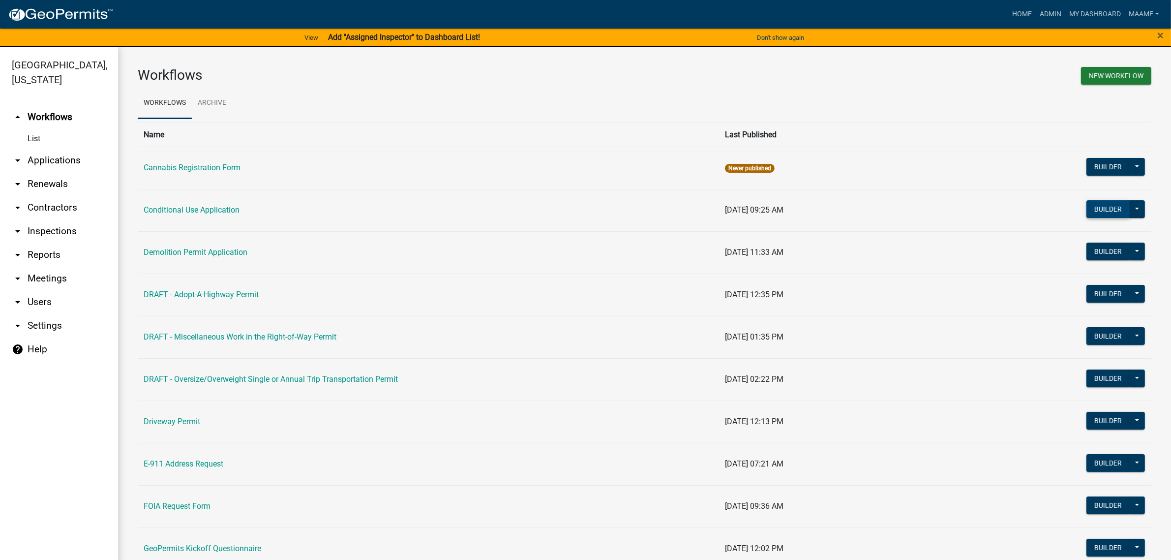
click at [1093, 205] on button "Builder" at bounding box center [1107, 209] width 43 height 18
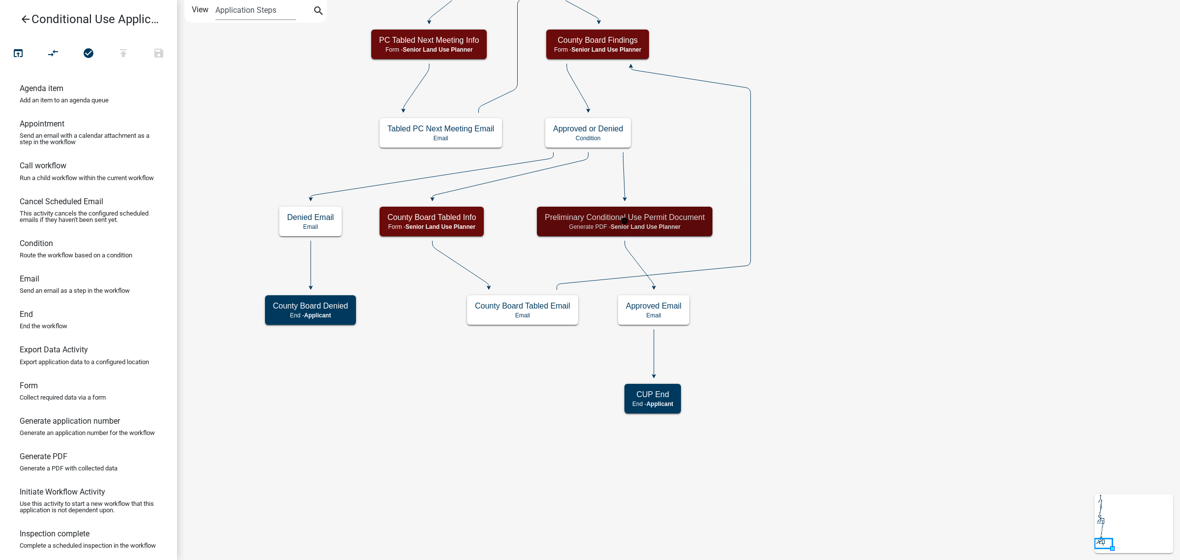
click at [672, 221] on h5 "Preliminary Conditional Use Permit Document" at bounding box center [625, 216] width 160 height 9
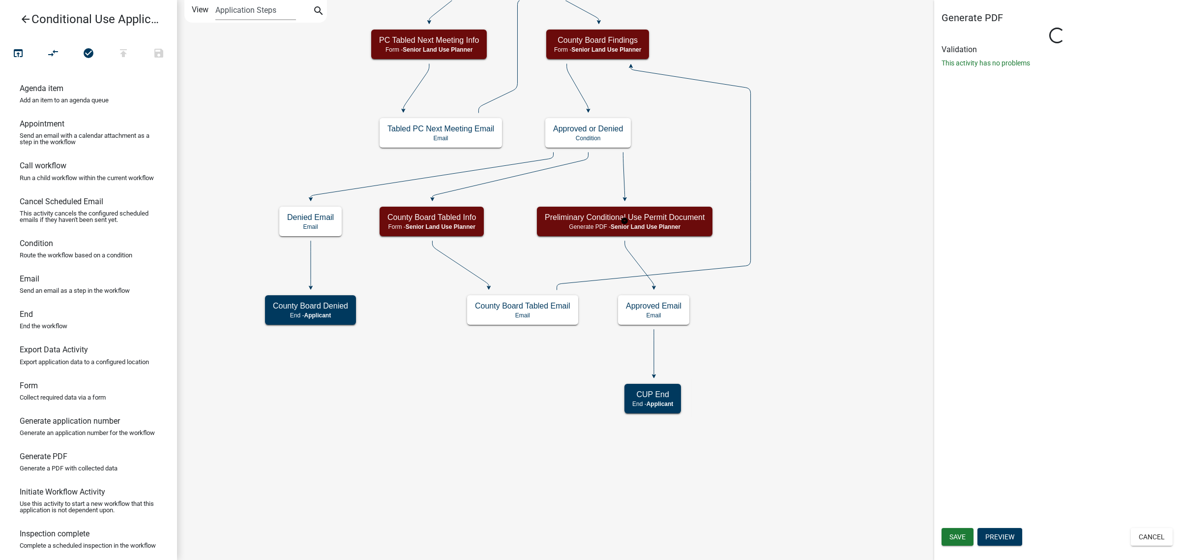
select select "9BDD6CA2-0BC6-480E-8DA1-7DD3E6DED977"
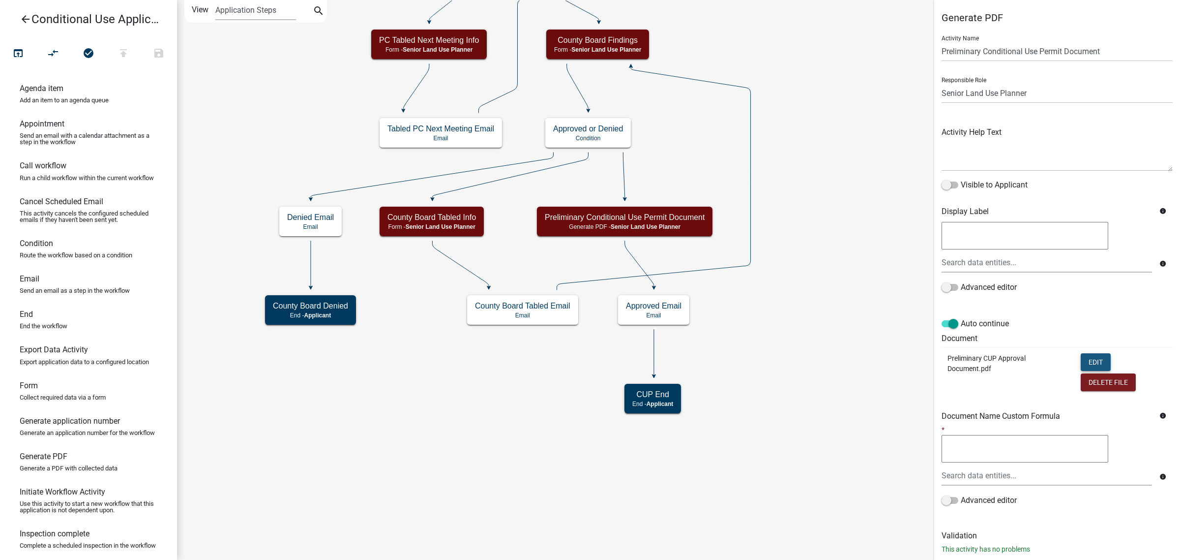
click at [1087, 362] on button "Edit" at bounding box center [1096, 362] width 30 height 18
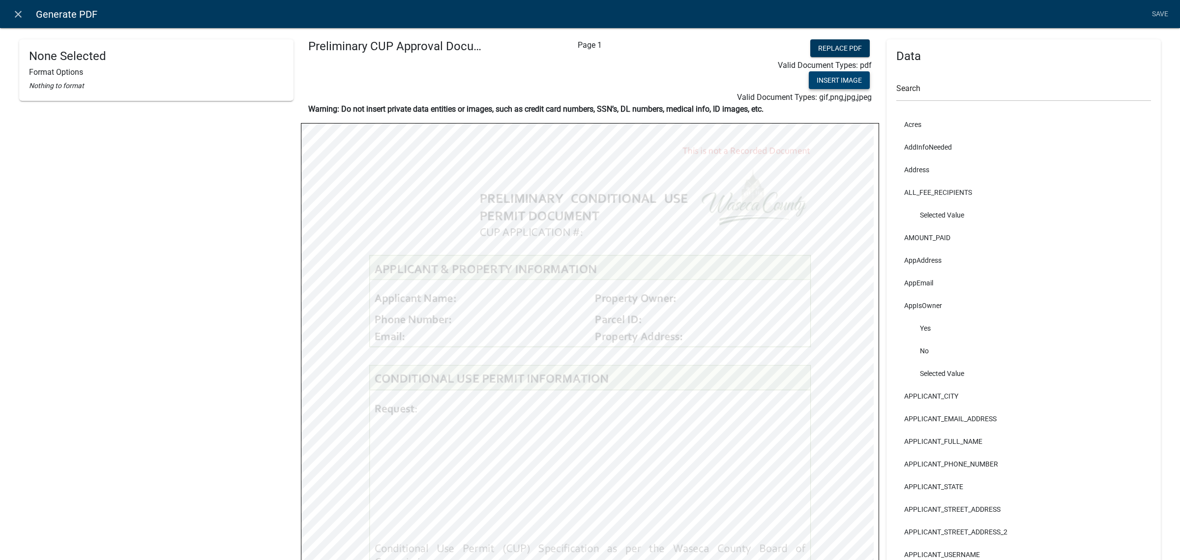
click at [827, 80] on button "Insert Image" at bounding box center [839, 80] width 61 height 18
click at [611, 559] on html "Internet Explorer does NOT work with GeoPermits. Get a new browser for more sec…" at bounding box center [590, 280] width 1180 height 560
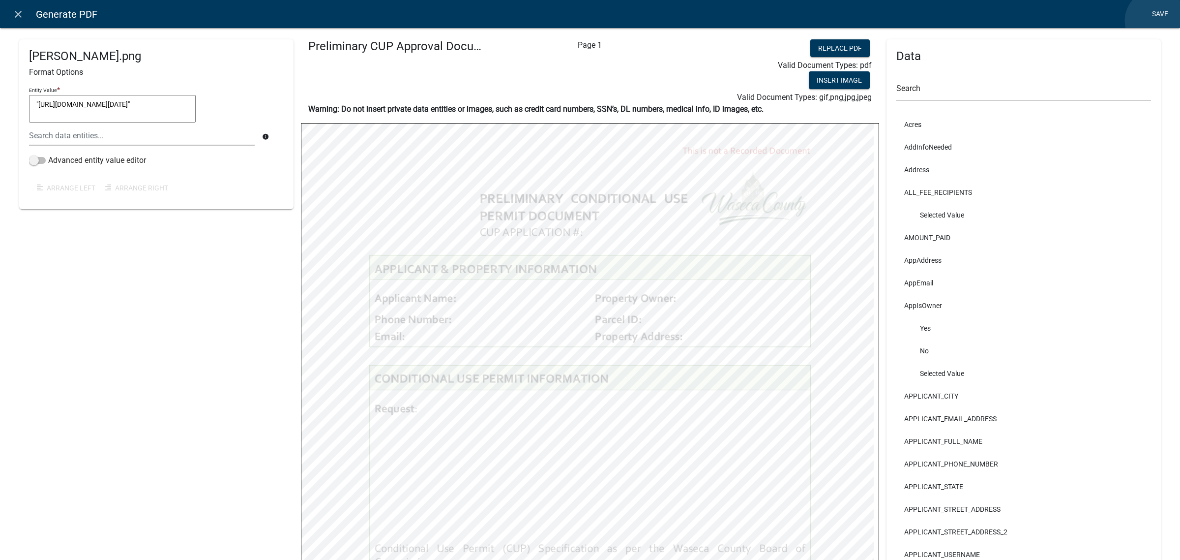
click at [1156, 21] on link "Save" at bounding box center [1160, 14] width 25 height 19
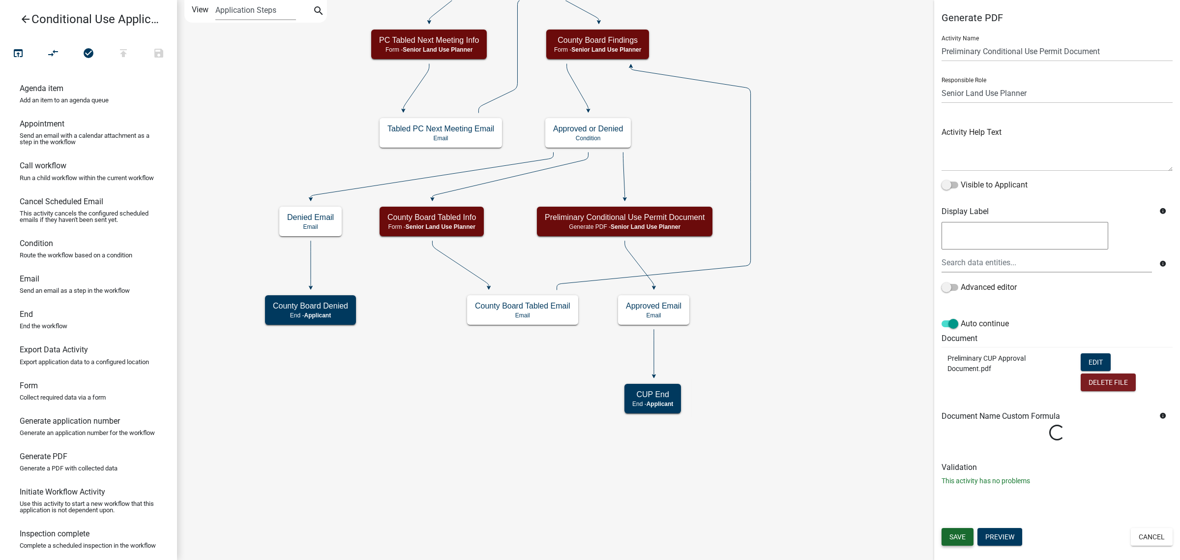
click at [965, 537] on span "Save" at bounding box center [958, 537] width 16 height 8
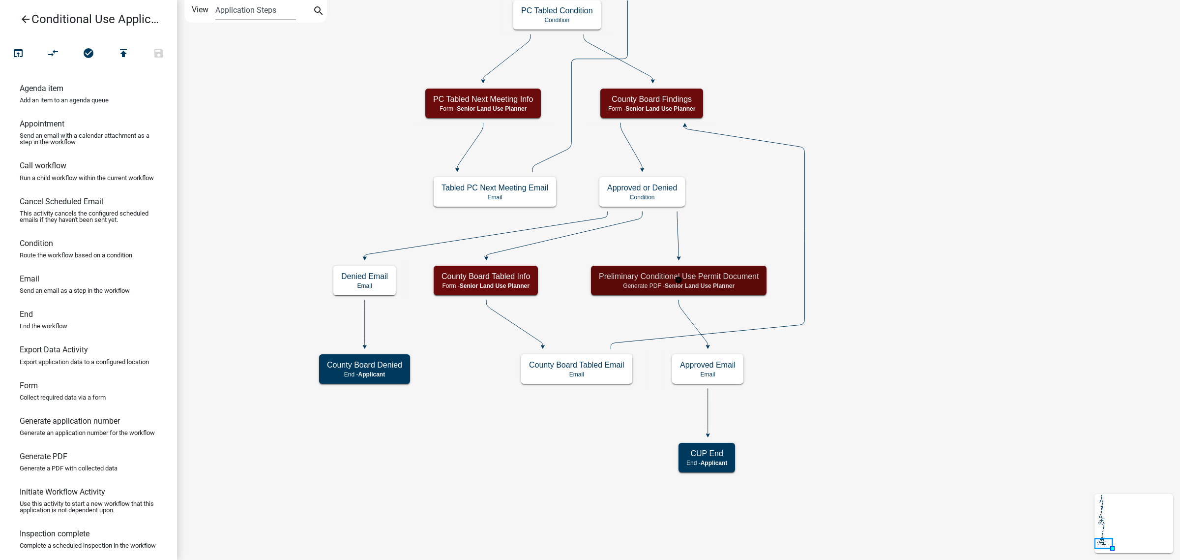
click at [741, 276] on h5 "Preliminary Conditional Use Permit Document" at bounding box center [679, 275] width 160 height 9
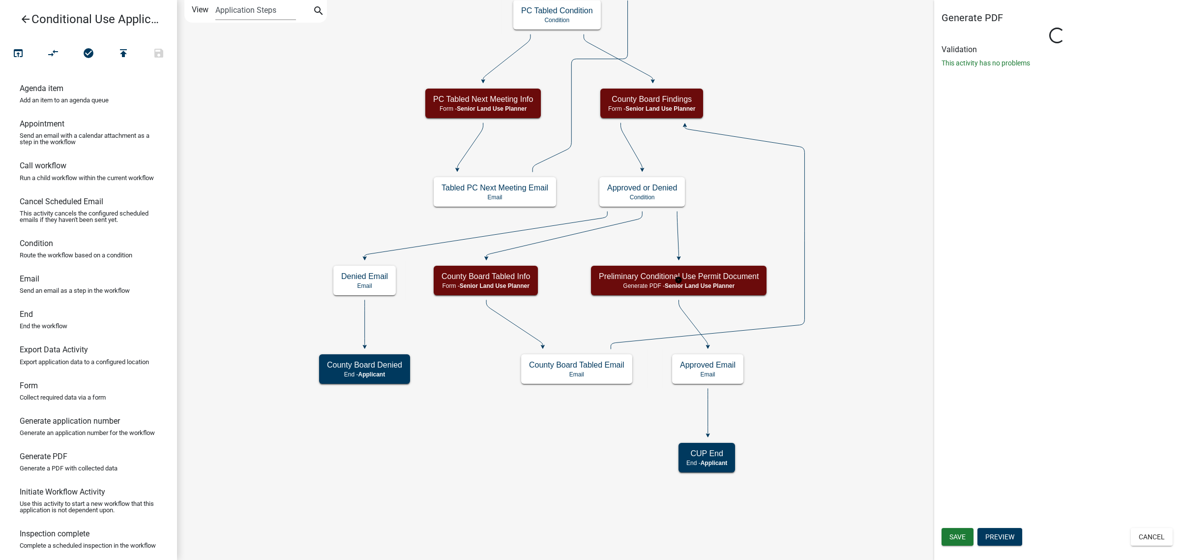
select select "9BDD6CA2-0BC6-480E-8DA1-7DD3E6DED977"
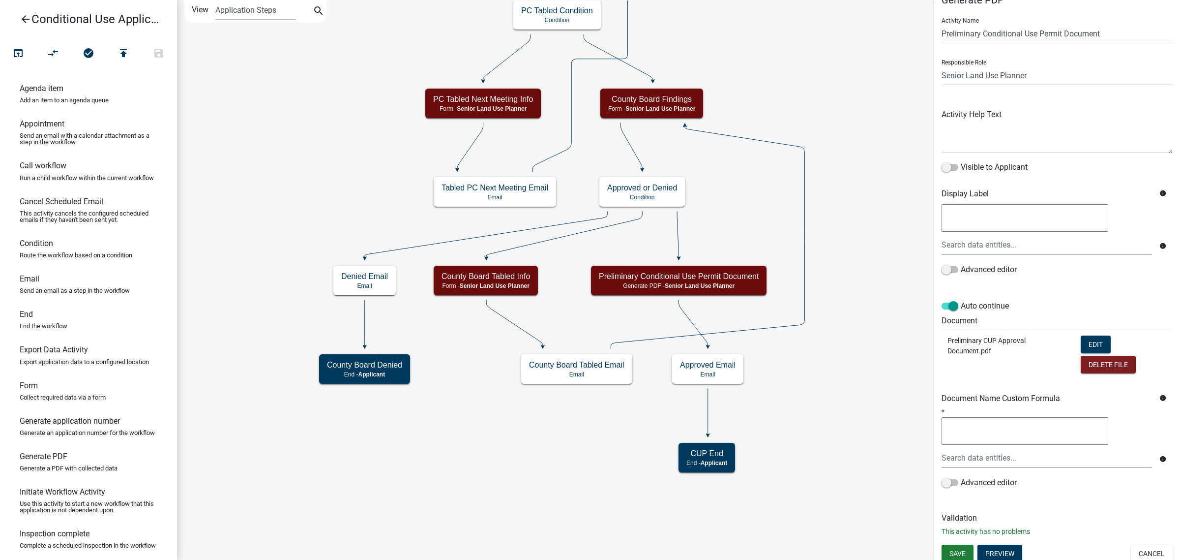
scroll to position [23, 0]
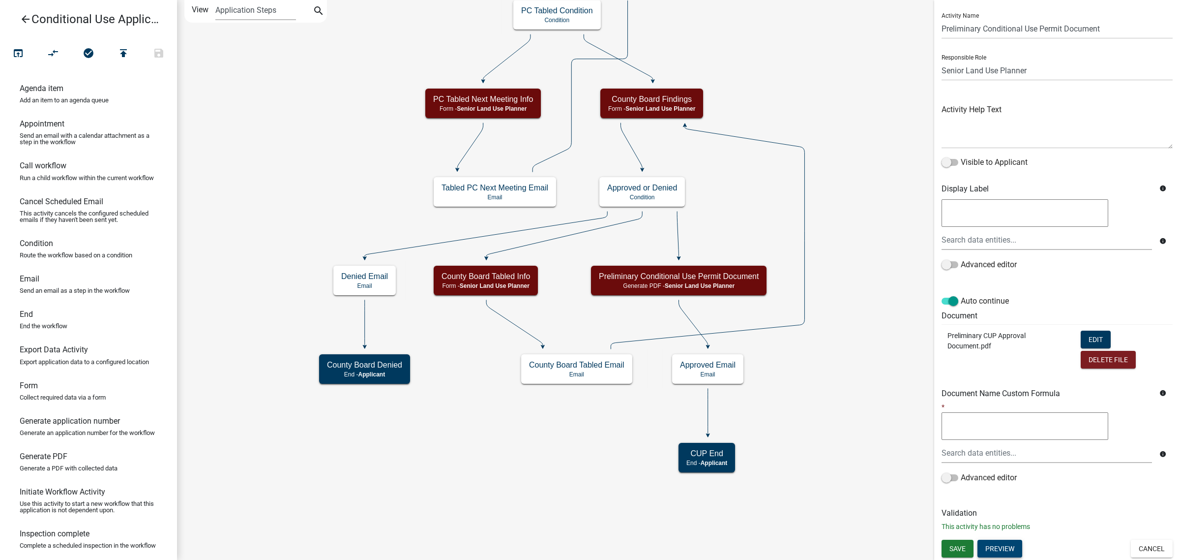
click at [990, 544] on button "Preview" at bounding box center [1000, 549] width 45 height 18
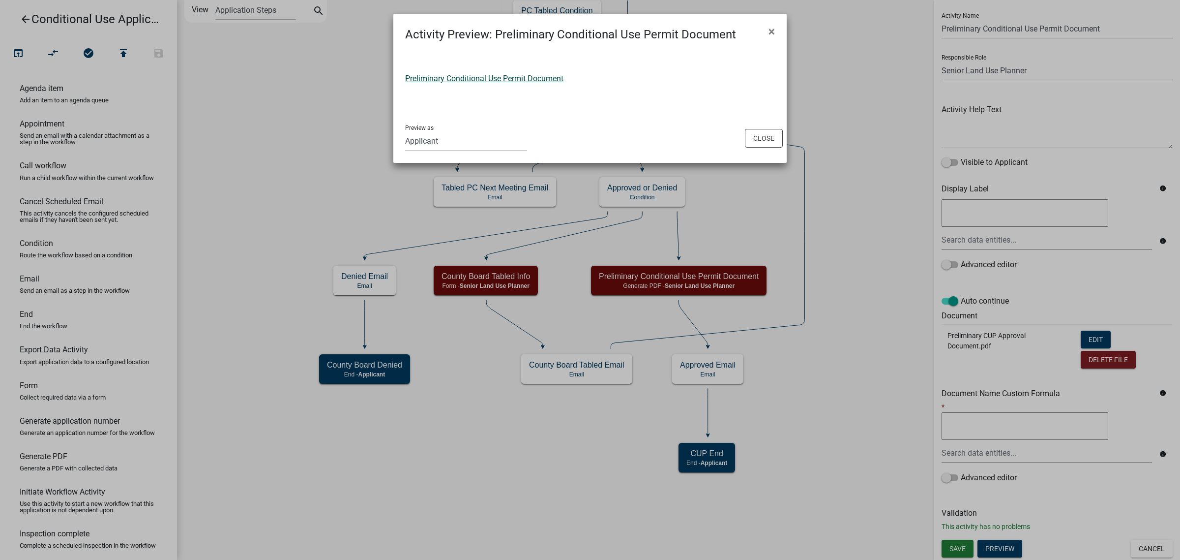
click at [540, 79] on link "Preliminary Conditional Use Permit Document" at bounding box center [484, 78] width 158 height 9
click at [765, 137] on button "Close" at bounding box center [764, 138] width 38 height 19
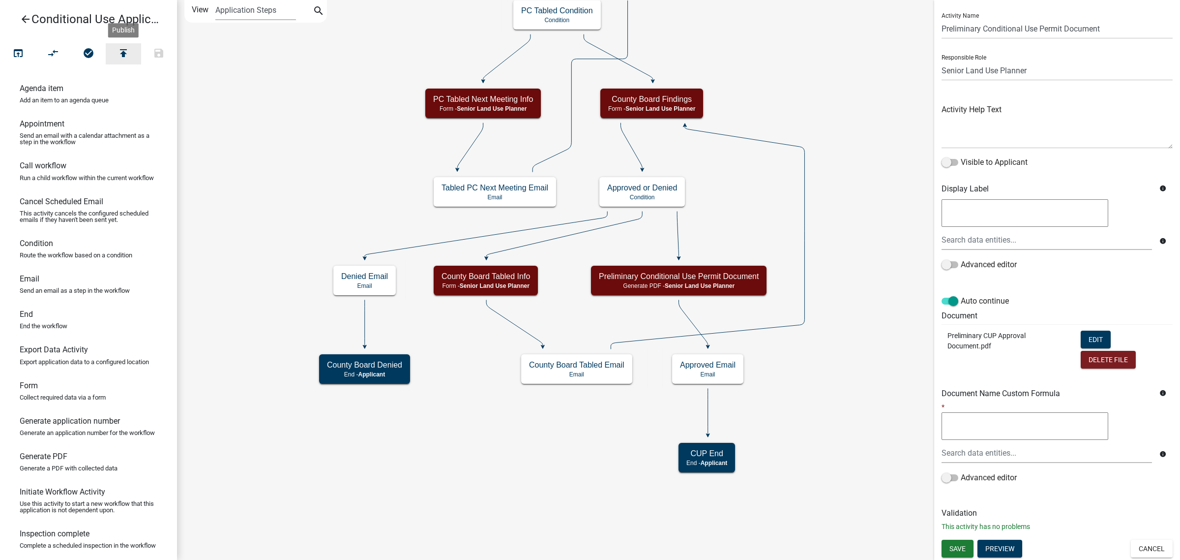
click at [121, 50] on icon "publish" at bounding box center [124, 54] width 12 height 14
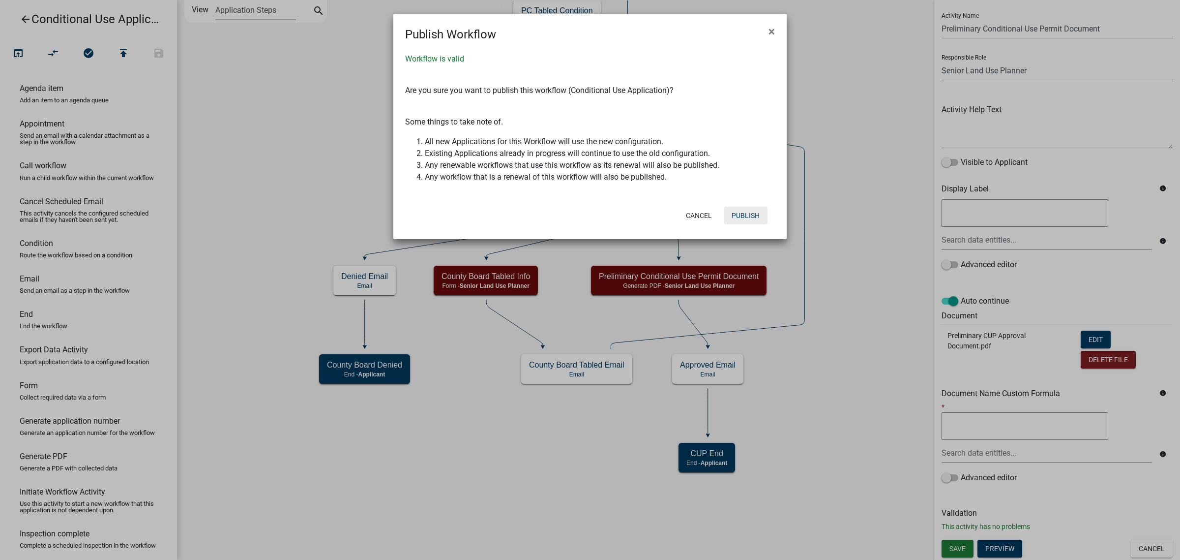
click at [731, 219] on button "Publish" at bounding box center [746, 216] width 44 height 18
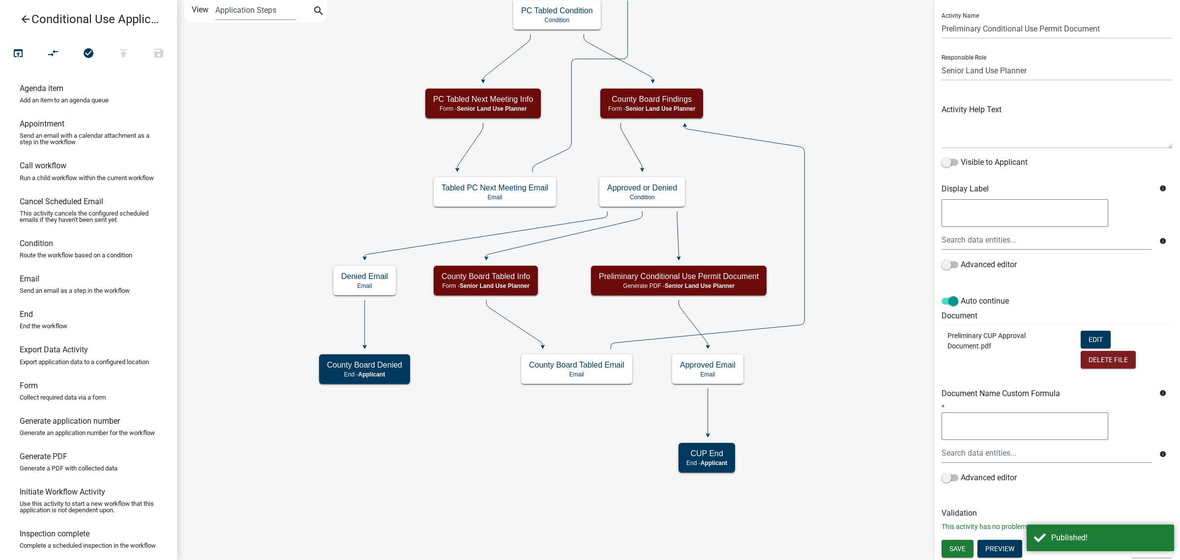
click at [28, 19] on icon "arrow_back" at bounding box center [26, 20] width 12 height 14
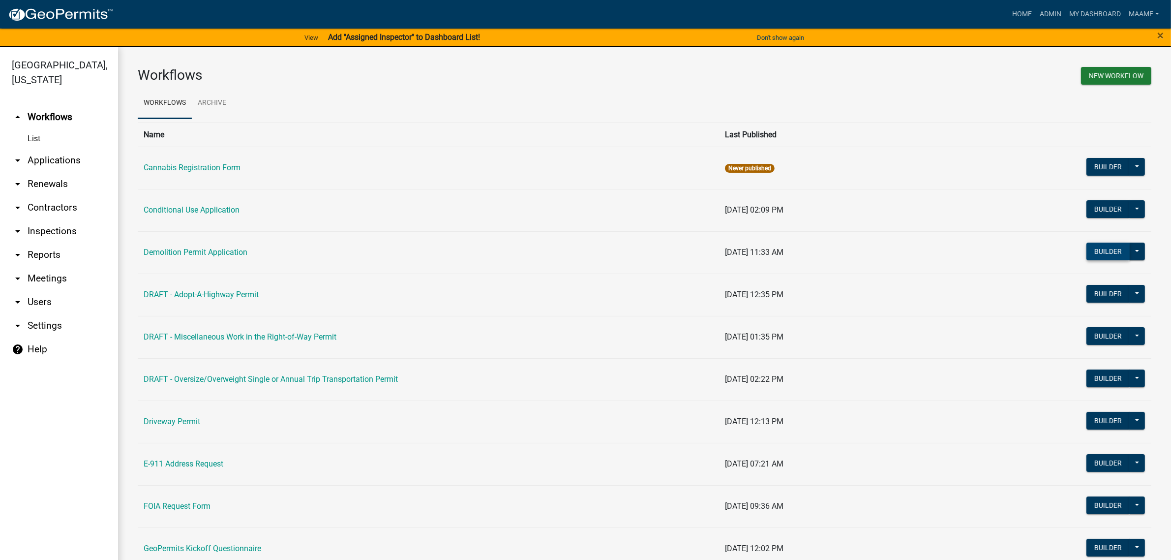
click at [1092, 247] on button "Builder" at bounding box center [1107, 251] width 43 height 18
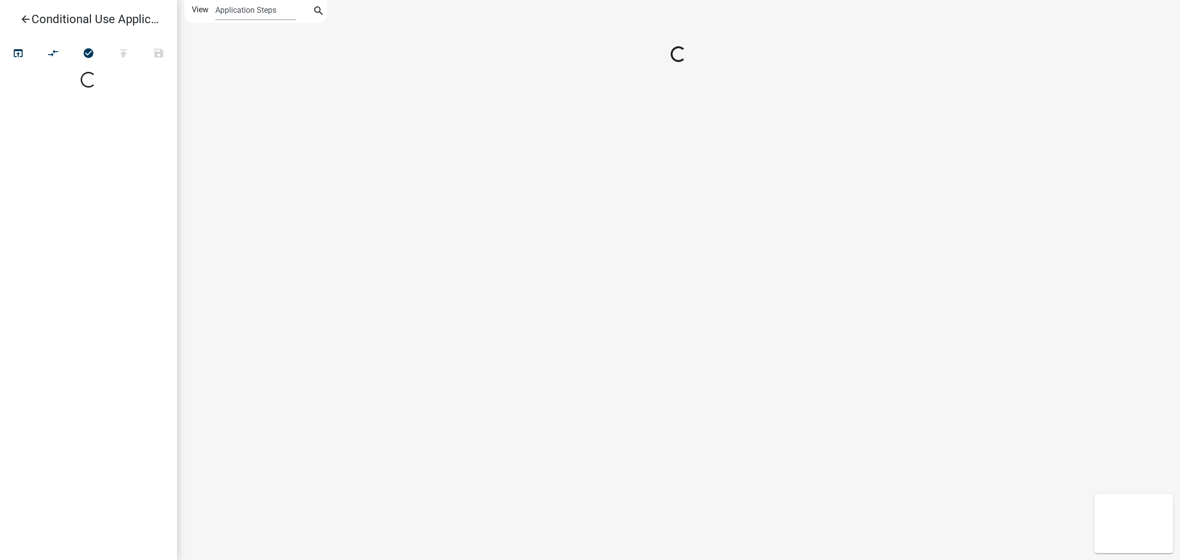
select select
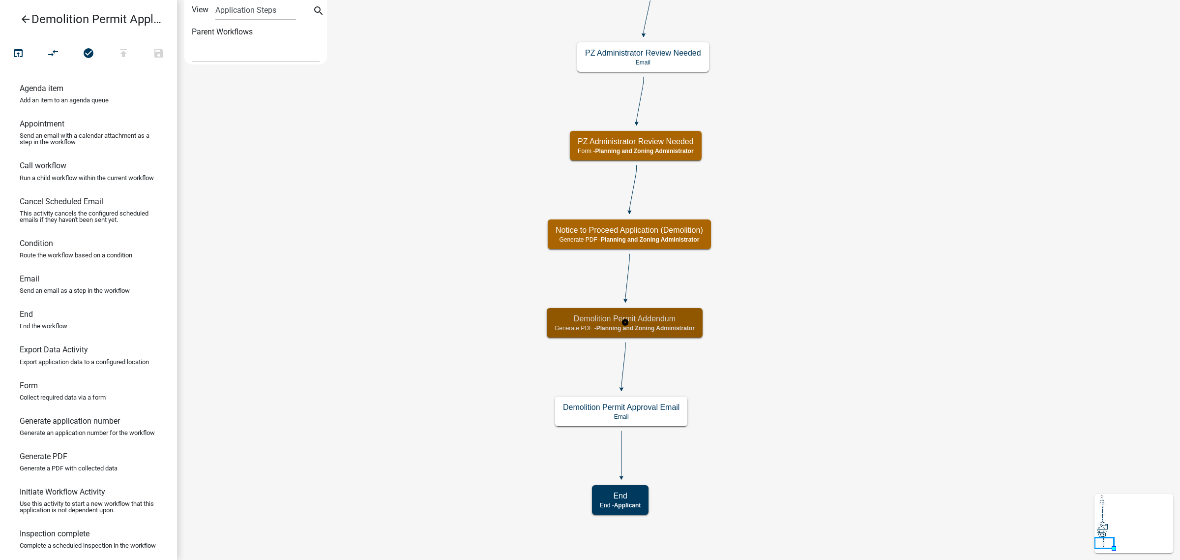
click at [669, 319] on h5 "Demolition Permit Addendum" at bounding box center [625, 318] width 140 height 9
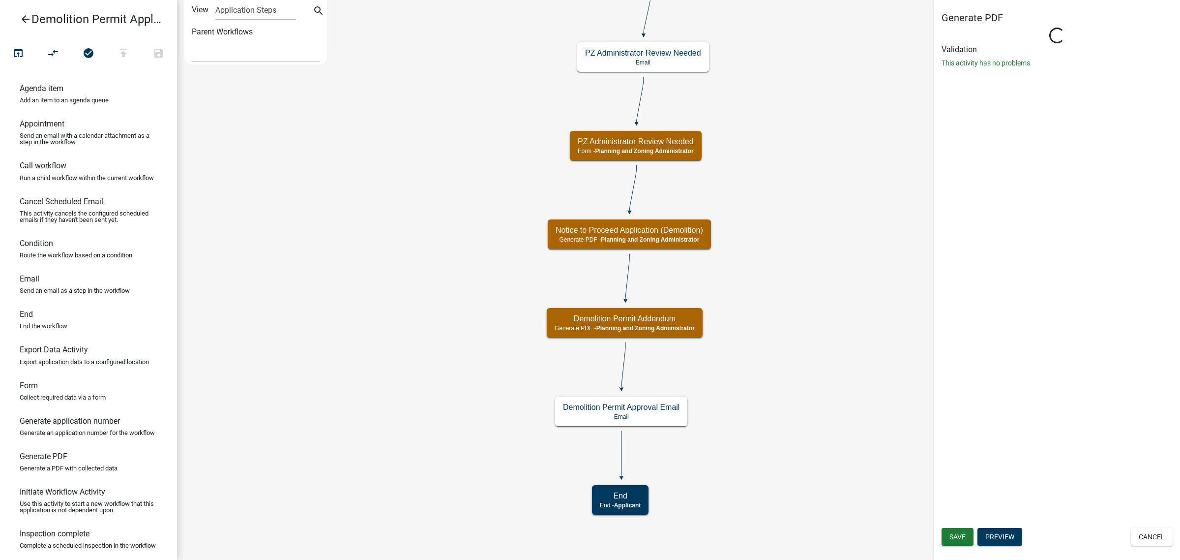
select select "BC51BCED-BE07-4D66-A874-17FDE660437E"
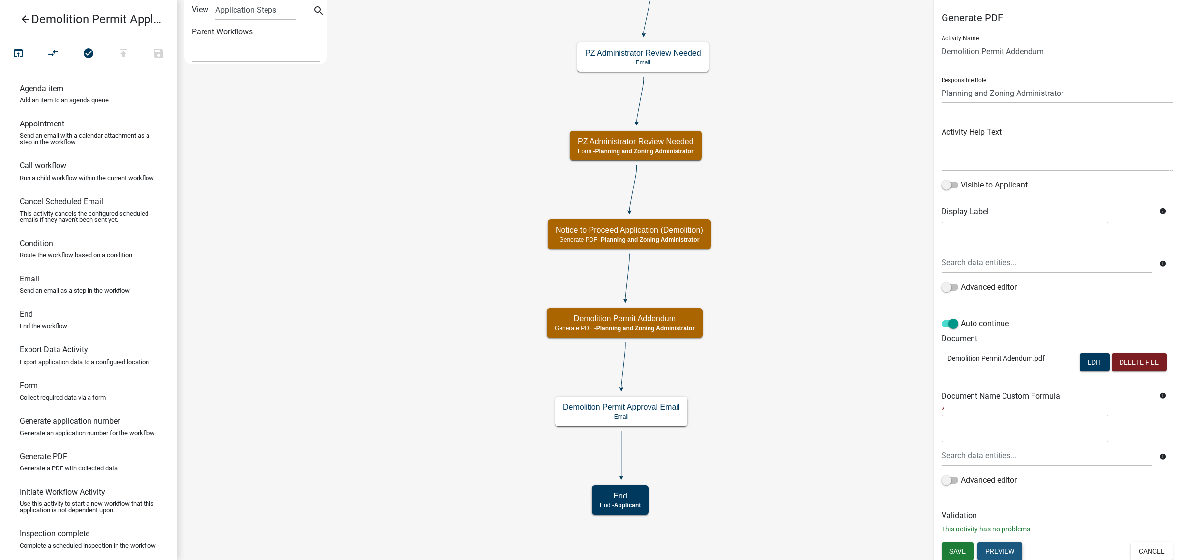
click at [1013, 547] on button "Preview" at bounding box center [1000, 551] width 45 height 18
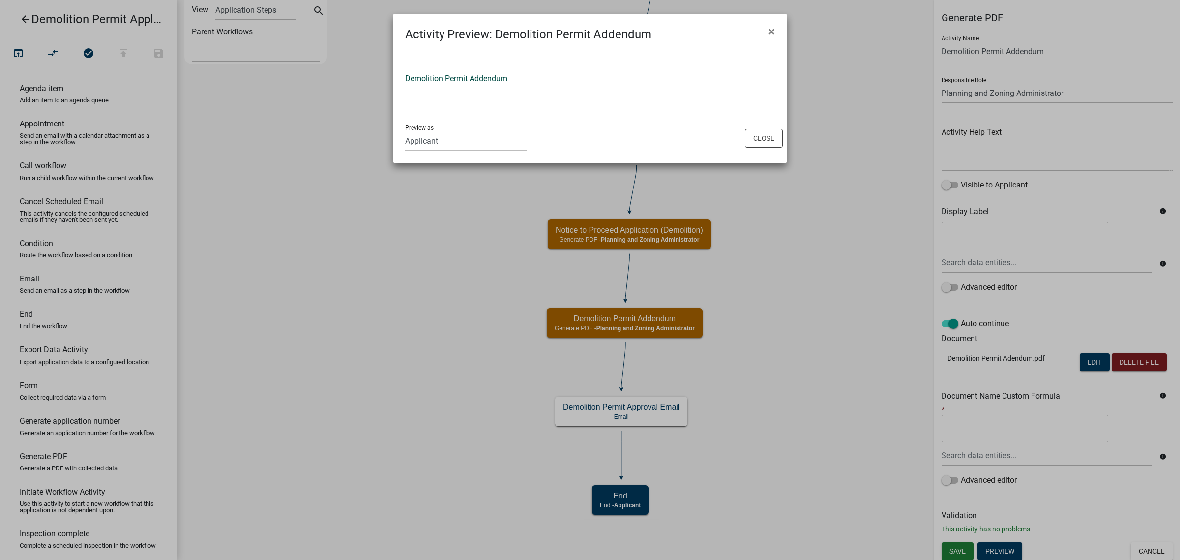
click at [482, 77] on link "Demolition Permit Addendum" at bounding box center [456, 78] width 102 height 9
click at [758, 134] on button "Close" at bounding box center [764, 138] width 38 height 19
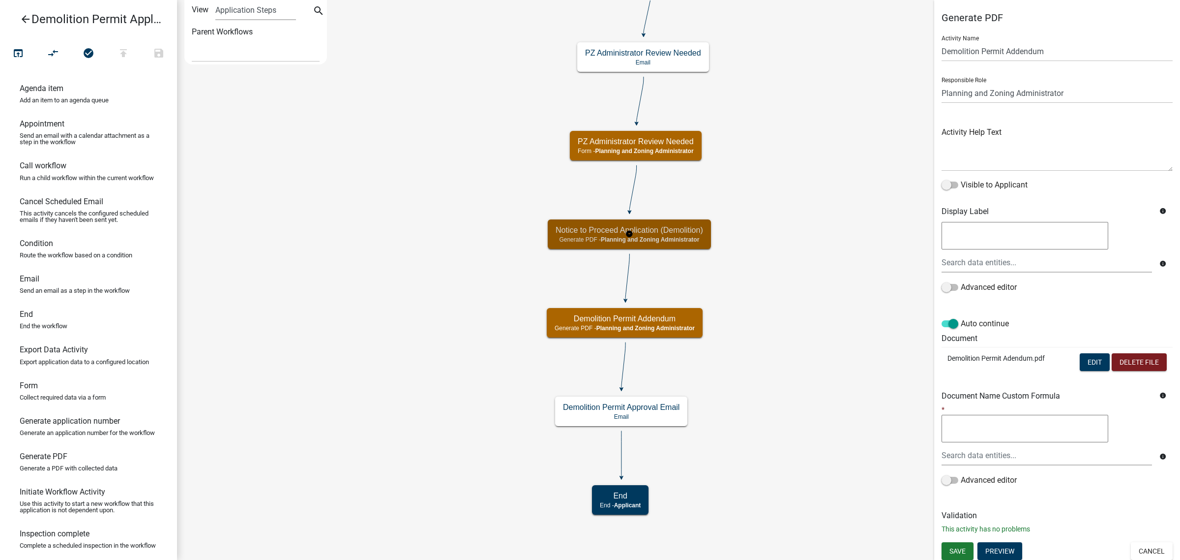
select select "BC51BCED-BE07-4D66-A874-17FDE660437E"
click at [1002, 548] on button "Preview" at bounding box center [1000, 551] width 45 height 18
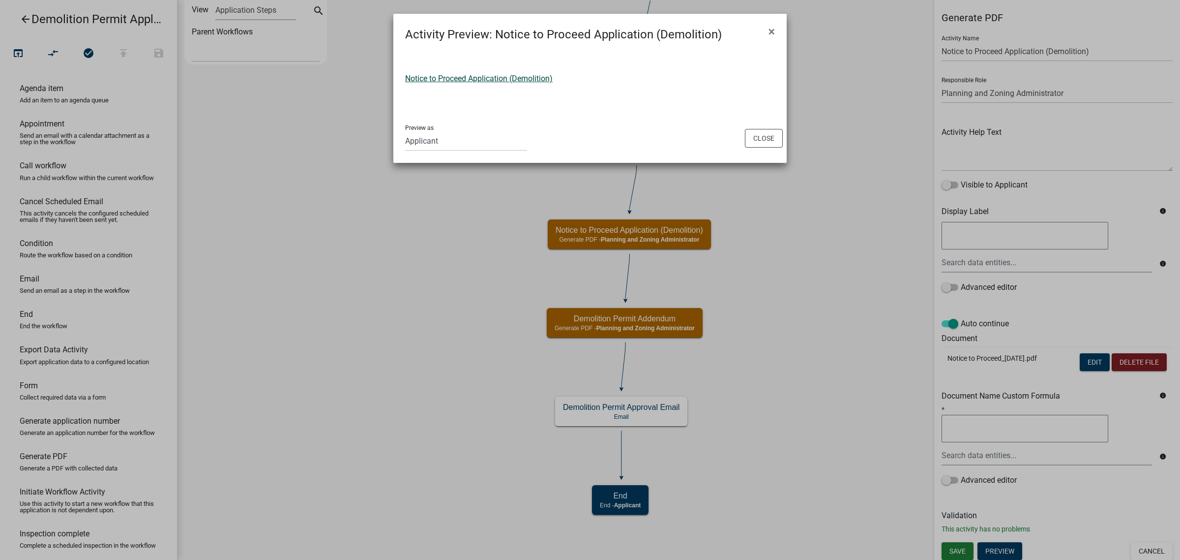
click at [503, 82] on link "Notice to Proceed Application (Demolition)" at bounding box center [479, 78] width 148 height 9
click at [764, 136] on button "Close" at bounding box center [764, 138] width 38 height 19
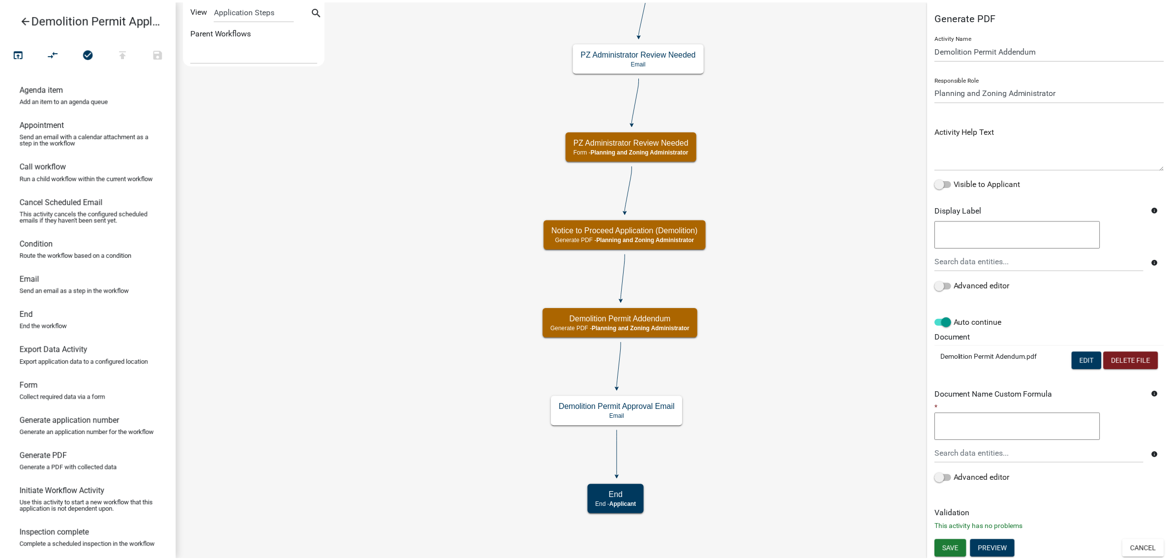
scroll to position [2, 0]
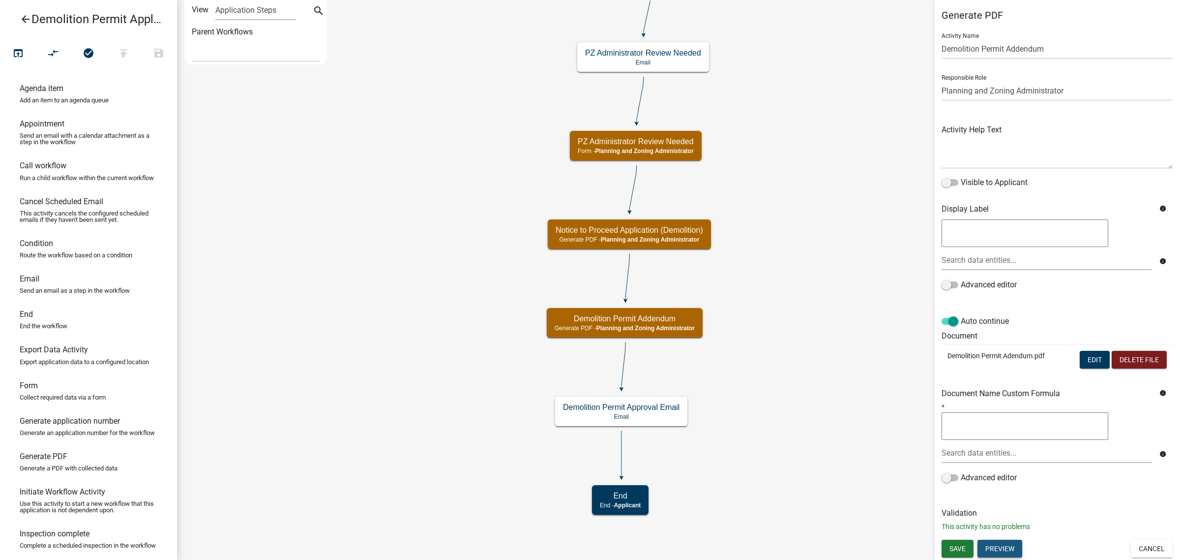
click at [1012, 547] on button "Preview" at bounding box center [1000, 549] width 45 height 18
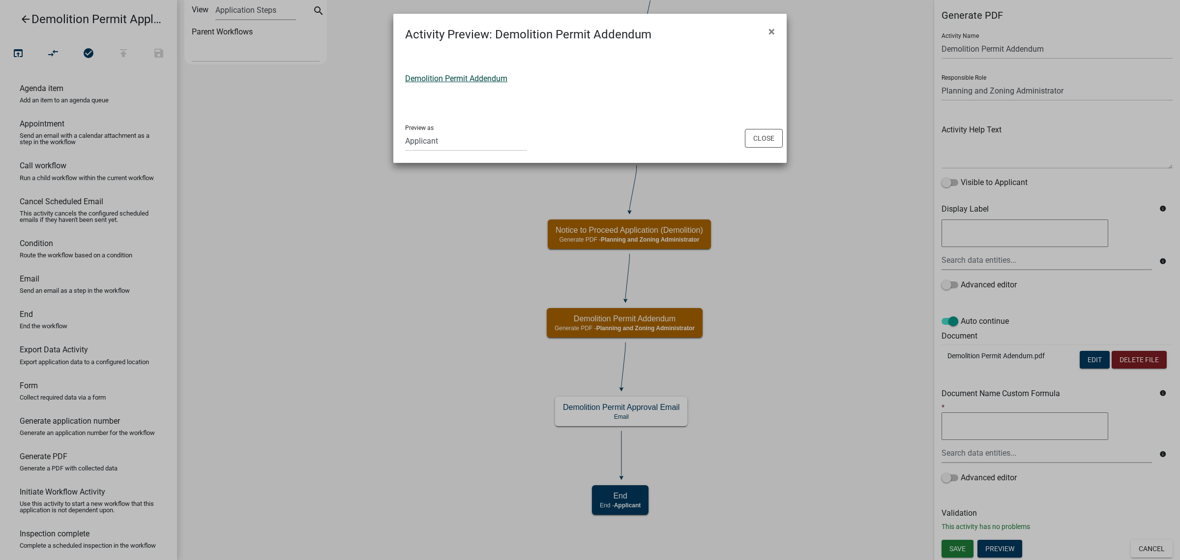
click at [496, 80] on link "Demolition Permit Addendum" at bounding box center [456, 78] width 102 height 9
click at [763, 141] on button "Close" at bounding box center [764, 138] width 38 height 19
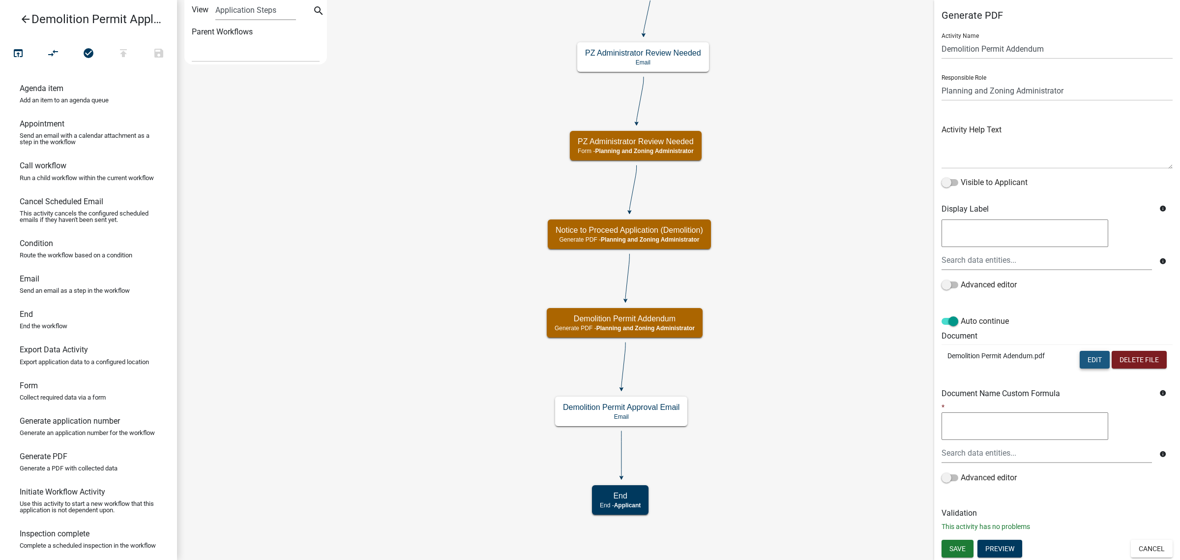
click at [1084, 367] on button "Edit" at bounding box center [1095, 360] width 30 height 18
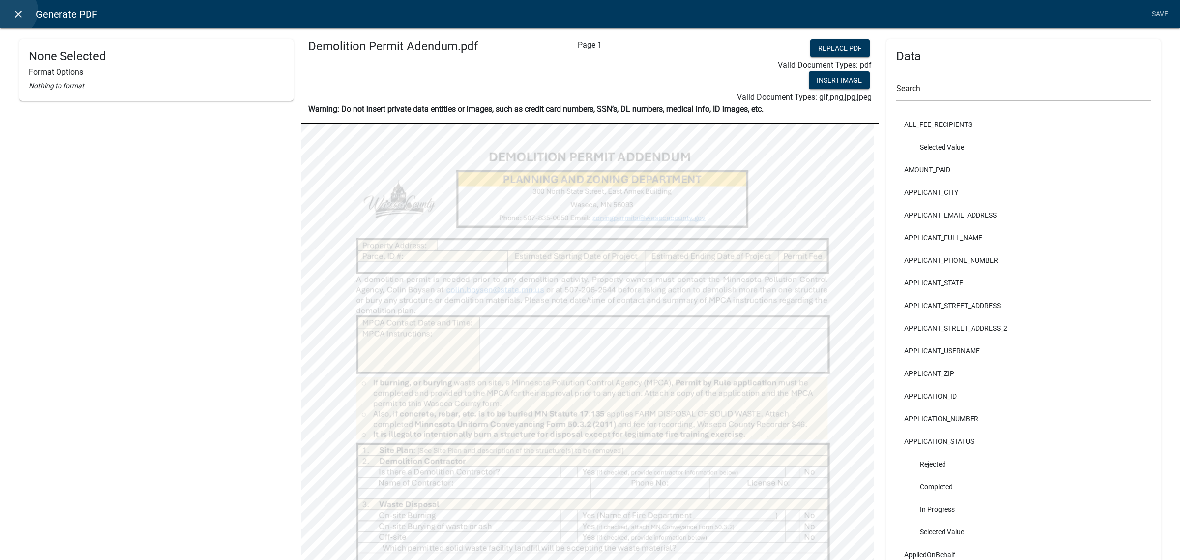
click at [13, 11] on icon "close" at bounding box center [18, 14] width 12 height 12
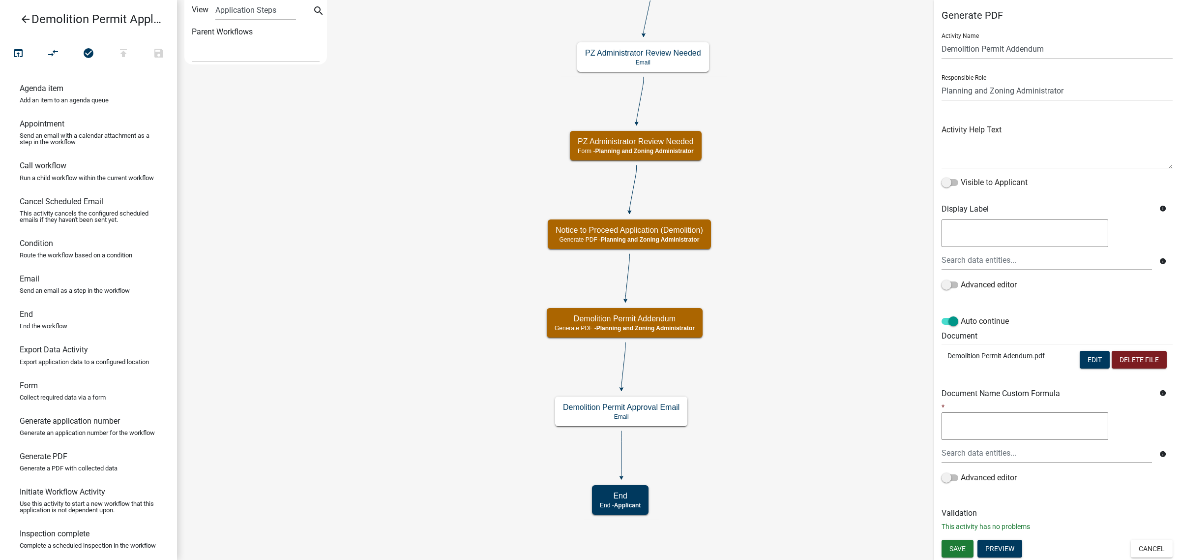
click at [23, 17] on icon "arrow_back" at bounding box center [26, 20] width 12 height 14
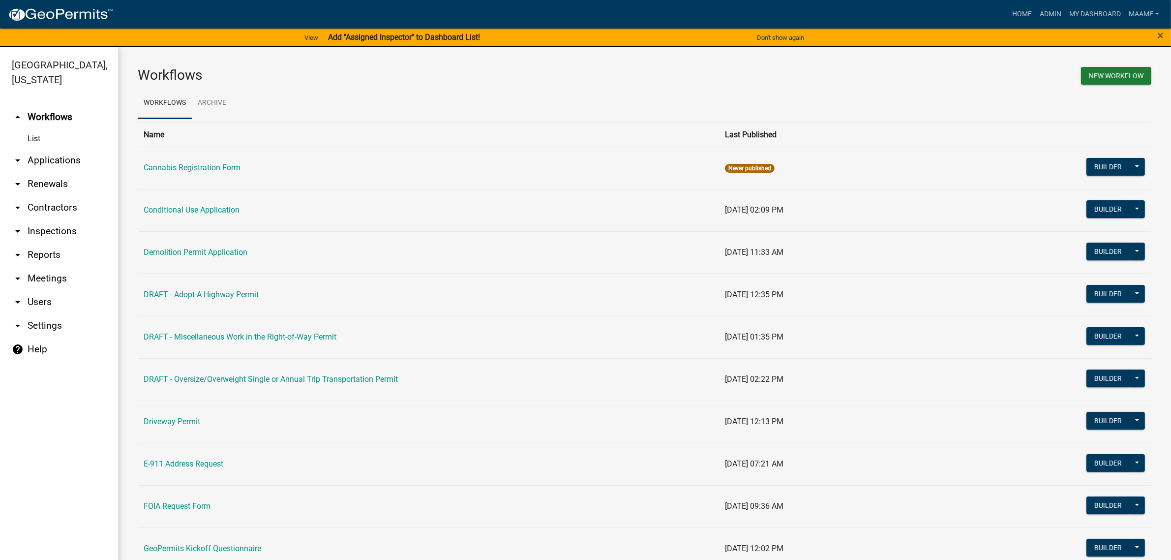
click at [49, 163] on link "arrow_drop_down Applications" at bounding box center [59, 161] width 118 height 24
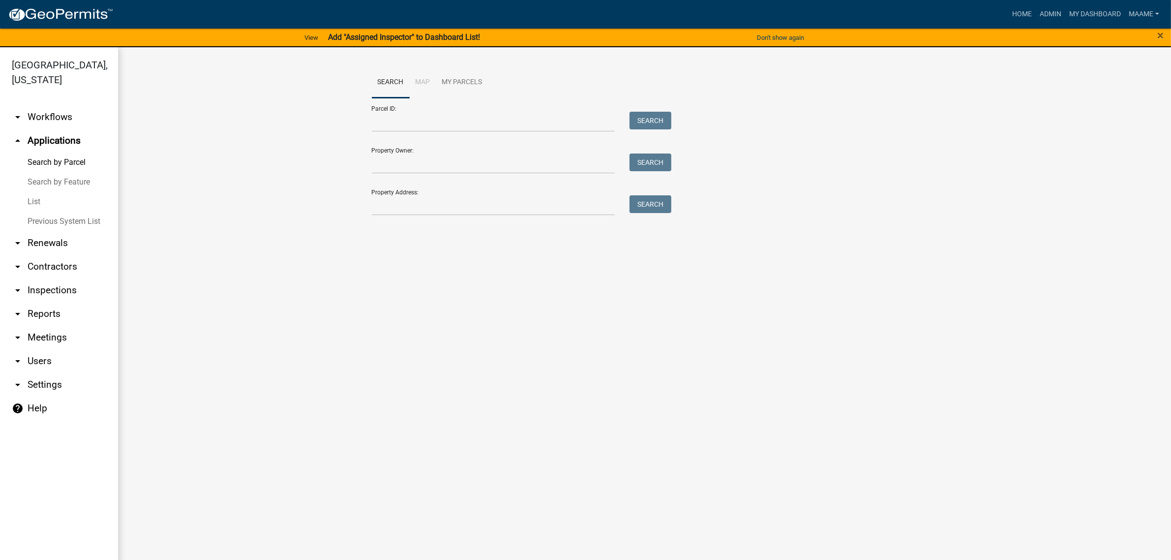
click at [32, 200] on link "List" at bounding box center [59, 202] width 118 height 20
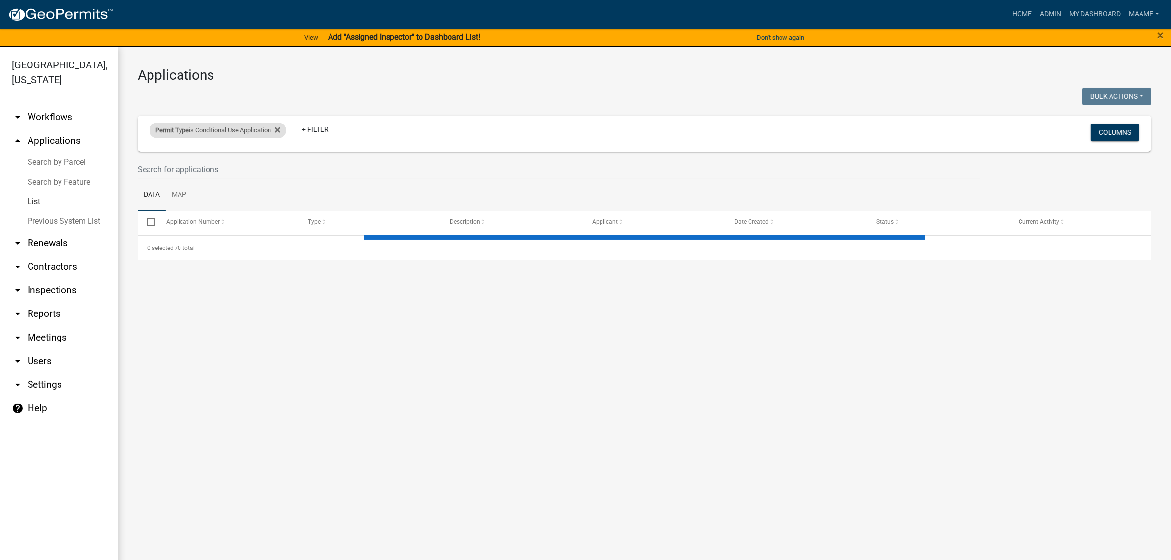
select select "2: 50"
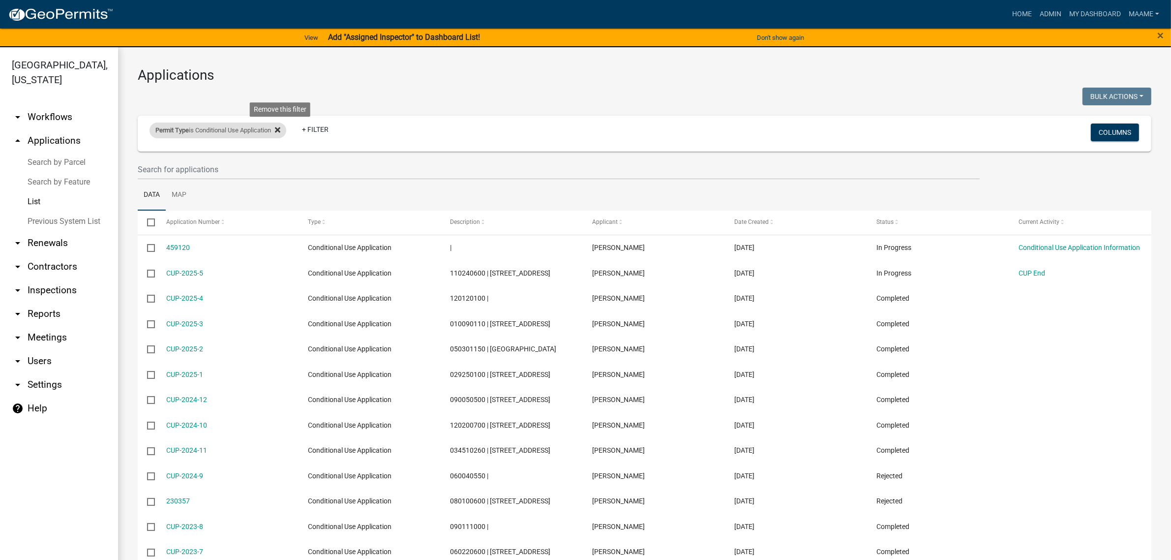
click at [280, 128] on icon at bounding box center [277, 130] width 5 height 8
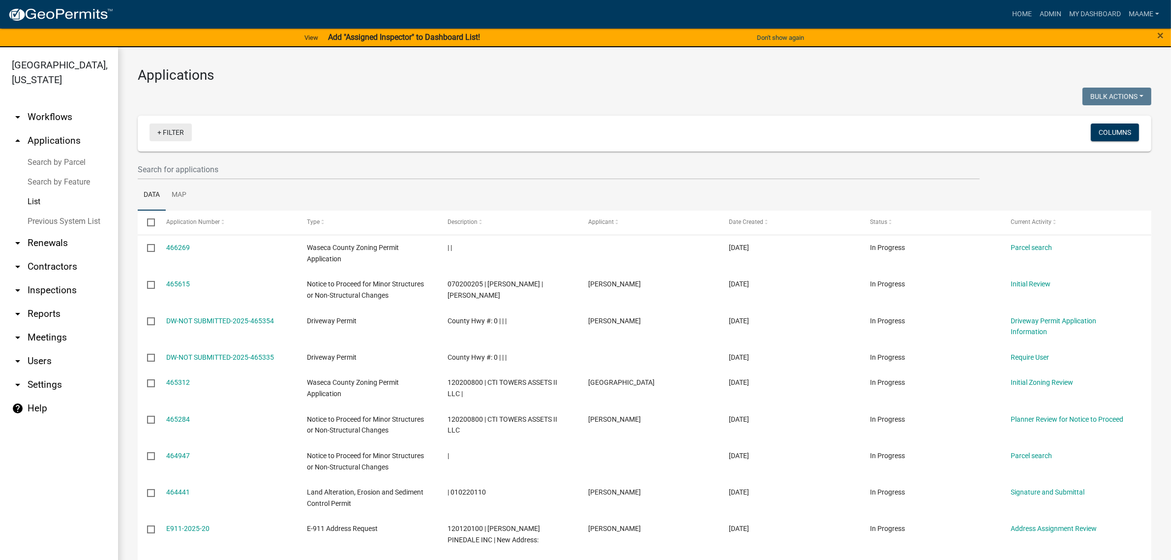
click at [164, 129] on link "+ Filter" at bounding box center [171, 132] width 42 height 18
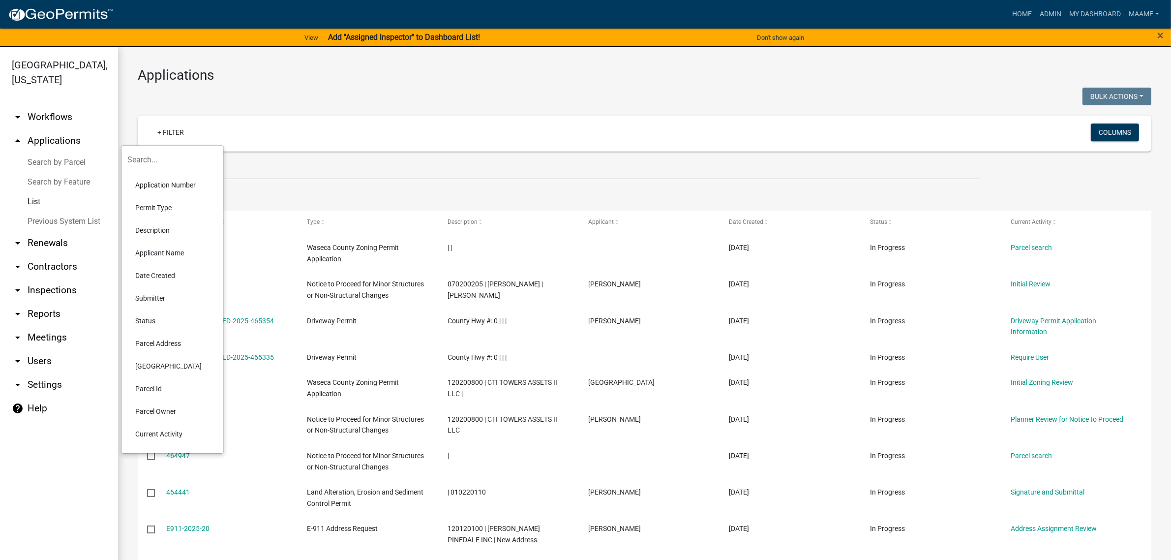
click at [157, 206] on li "Permit Type" at bounding box center [172, 207] width 90 height 23
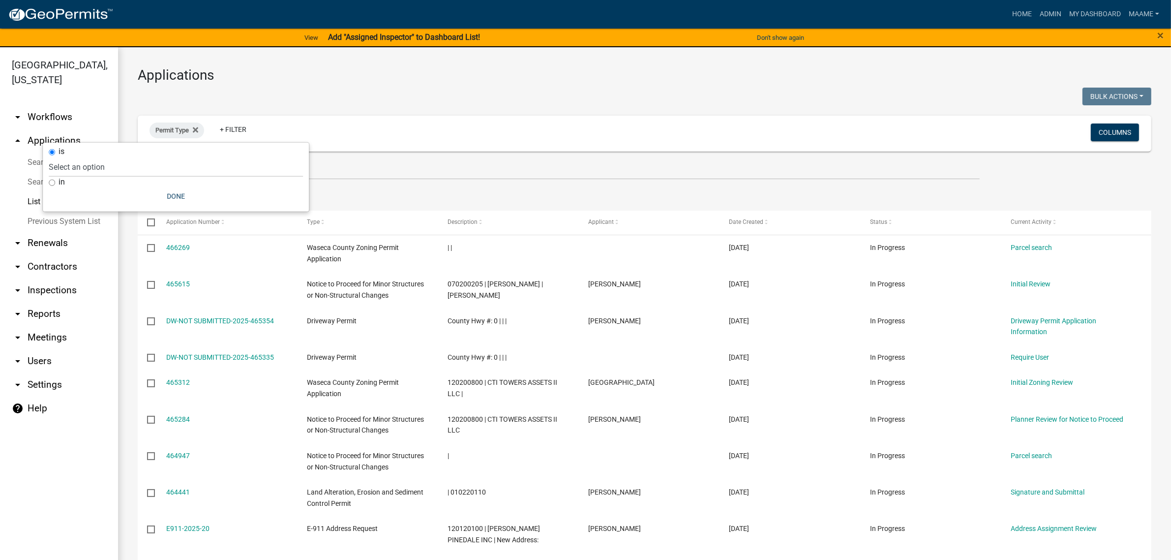
click at [201, 153] on div "is" at bounding box center [176, 152] width 254 height 10
click at [192, 167] on select "Select an option Cannabis Registration Form Conditional Use Application Demolit…" at bounding box center [176, 167] width 254 height 20
select select "11d462d9-7965-46d0-a9a7-9a68d4ecad55"
click at [95, 157] on select "Select an option Cannabis Registration Form Conditional Use Application Demolit…" at bounding box center [176, 167] width 254 height 20
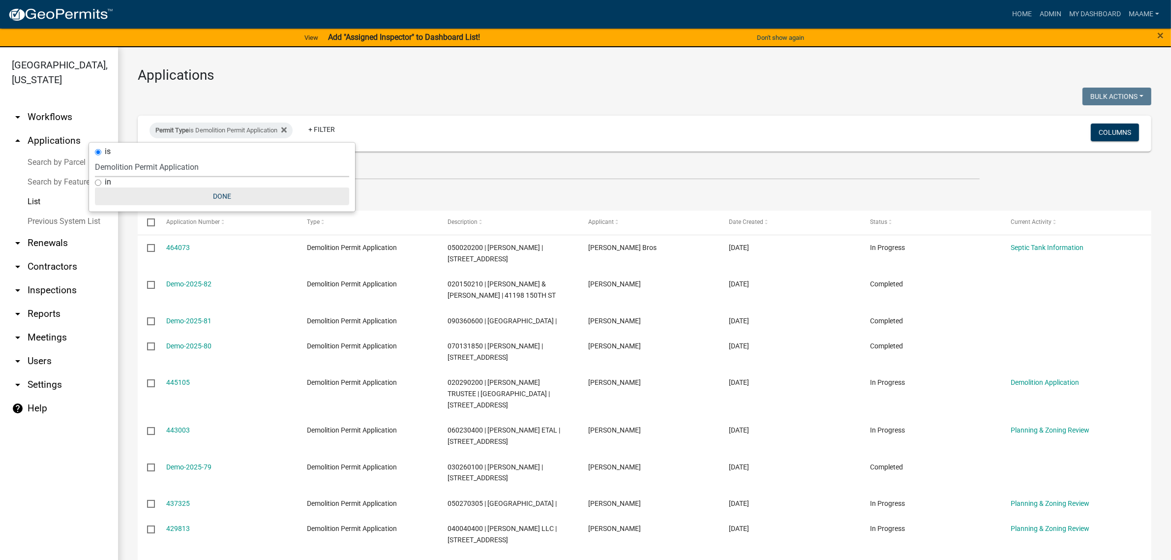
click at [224, 198] on button "Done" at bounding box center [222, 196] width 254 height 18
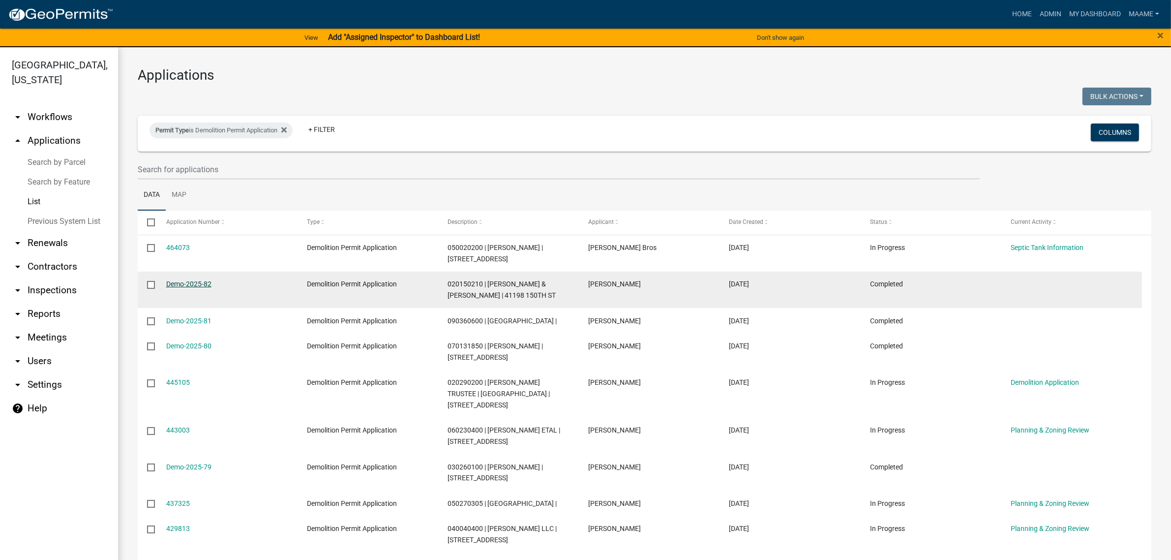
click at [187, 286] on link "Demo-2025-82" at bounding box center [188, 284] width 45 height 8
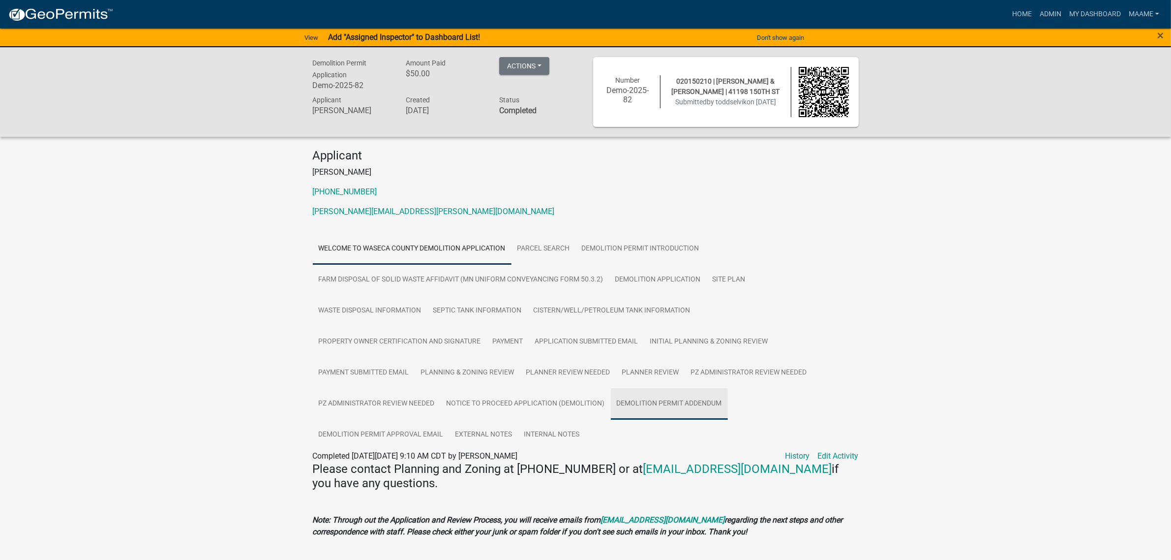
click at [682, 400] on link "Demolition Permit Addendum" at bounding box center [669, 403] width 117 height 31
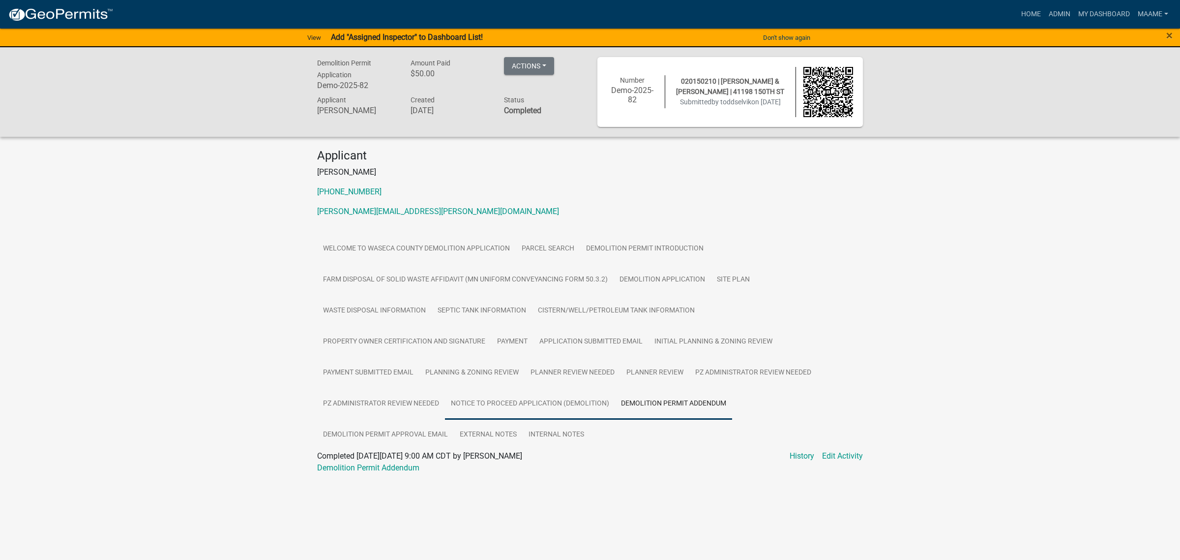
click at [527, 407] on link "Notice to Proceed Application (Demolition)" at bounding box center [530, 403] width 170 height 31
click at [424, 465] on link "Notice to Proceed Application (Demolition)" at bounding box center [391, 467] width 148 height 9
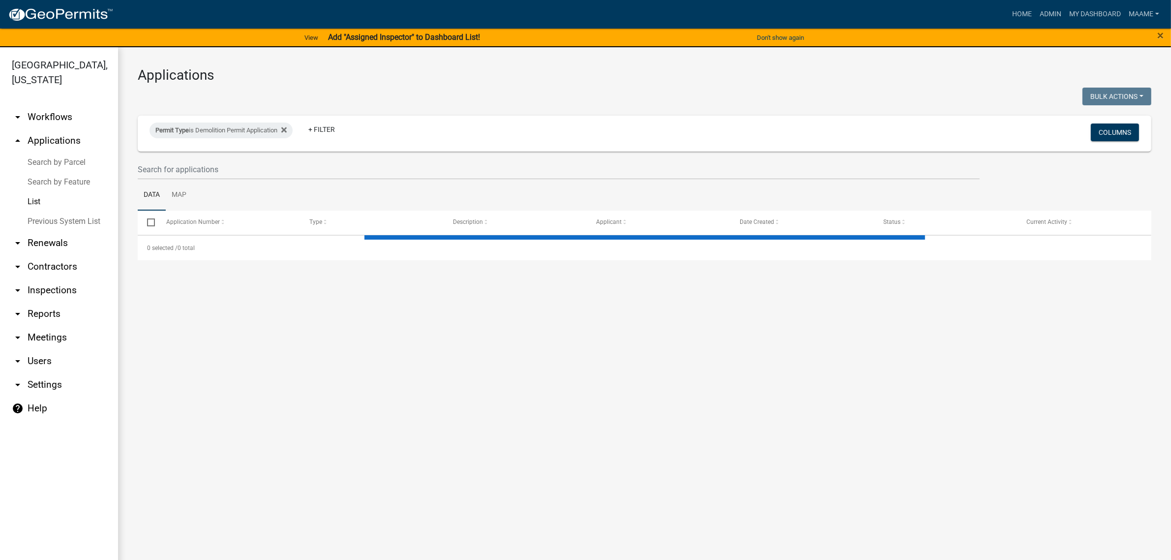
select select "2: 50"
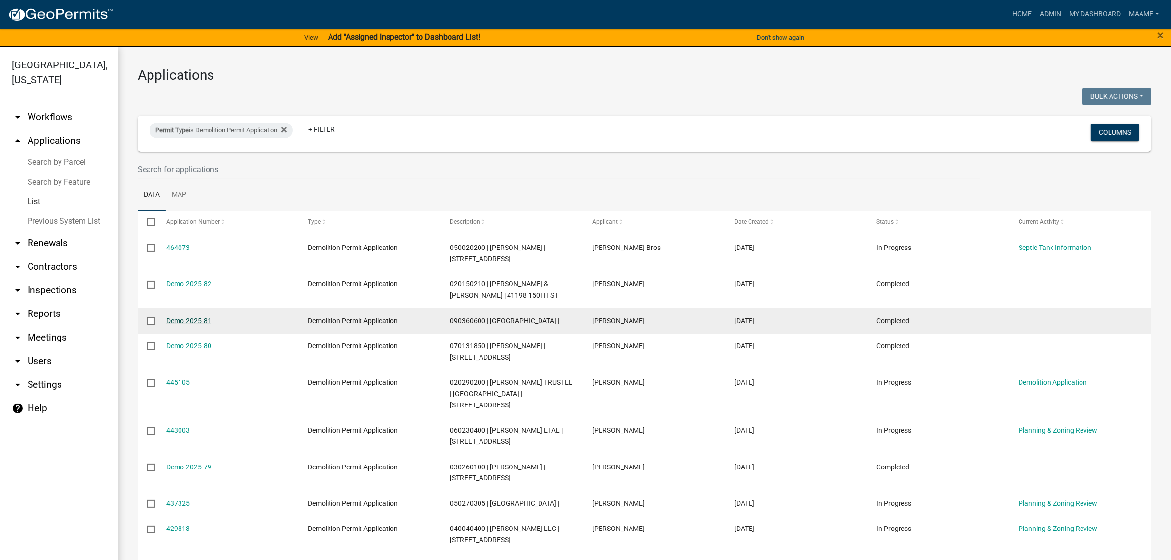
click at [190, 321] on link "Demo-2025-81" at bounding box center [188, 321] width 45 height 8
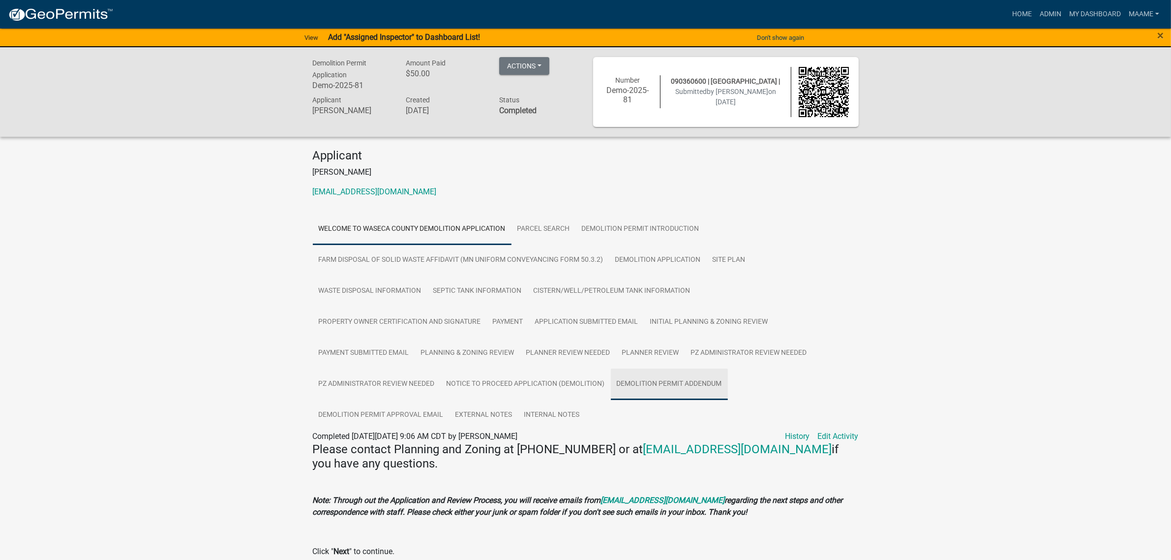
click at [632, 382] on link "Demolition Permit Addendum" at bounding box center [669, 383] width 117 height 31
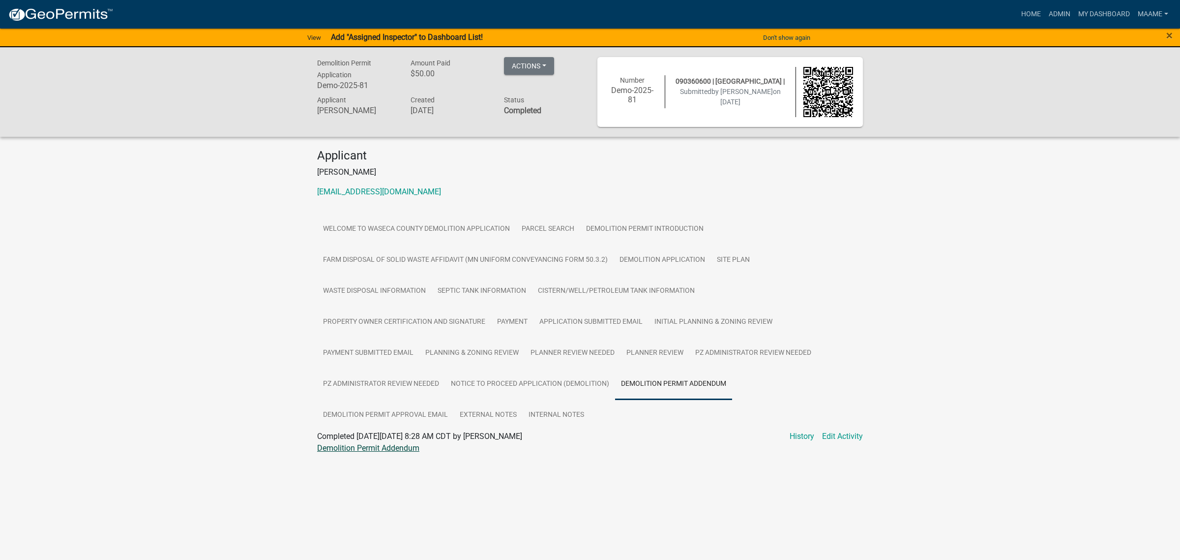
click at [379, 451] on link "Demolition Permit Addendum" at bounding box center [368, 447] width 102 height 9
click at [577, 382] on link "Notice to Proceed Application (Demolition)" at bounding box center [530, 383] width 170 height 31
click at [439, 445] on link "Notice to Proceed Application (Demolition)" at bounding box center [391, 447] width 148 height 9
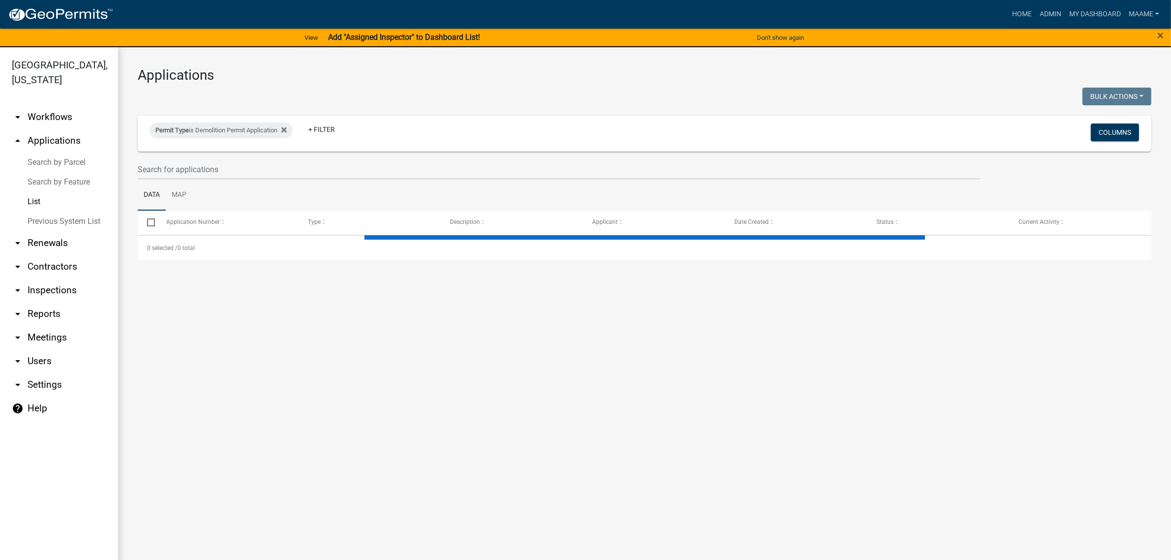
select select "2: 50"
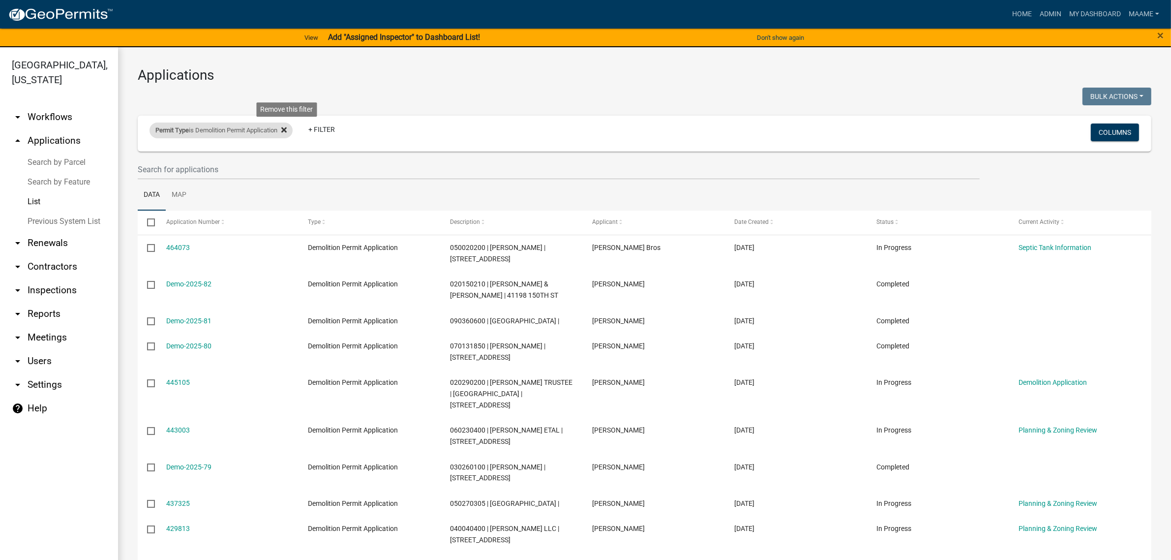
click at [286, 129] on icon at bounding box center [283, 130] width 5 height 8
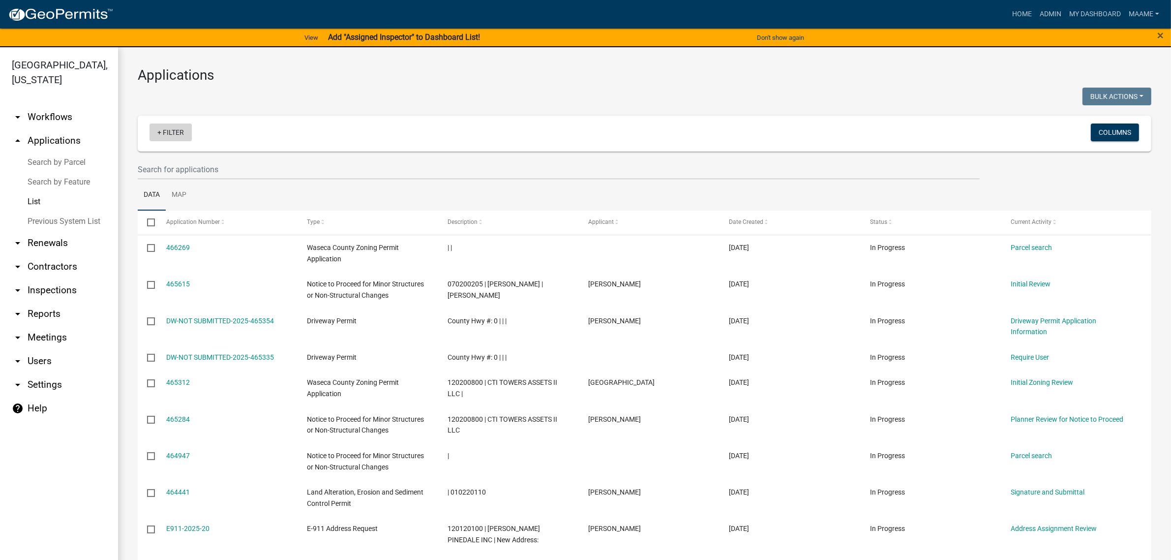
click at [182, 124] on link "+ Filter" at bounding box center [171, 132] width 42 height 18
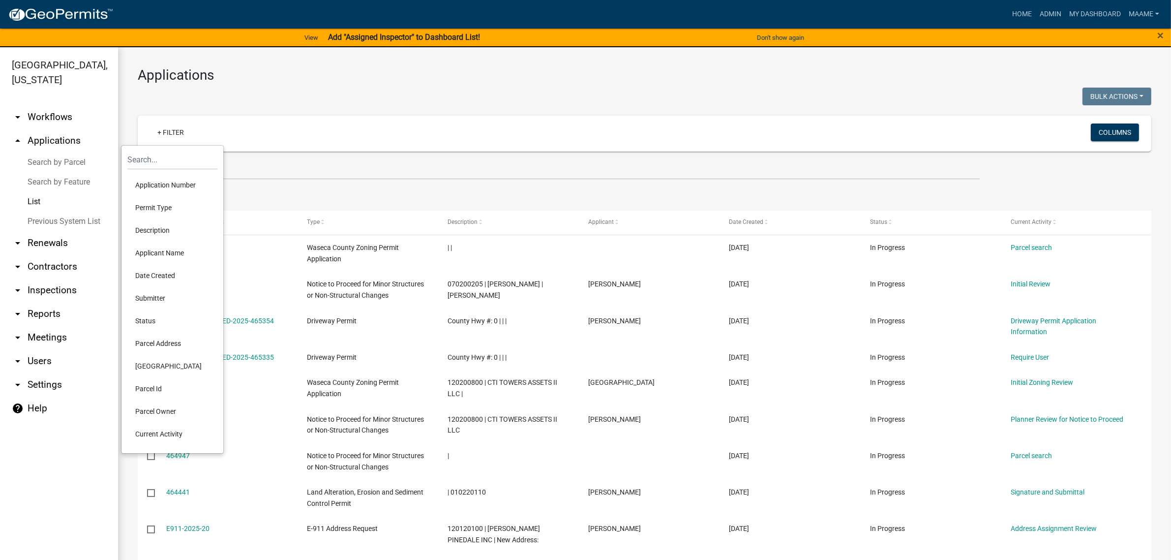
click at [174, 203] on li "Permit Type" at bounding box center [172, 207] width 90 height 23
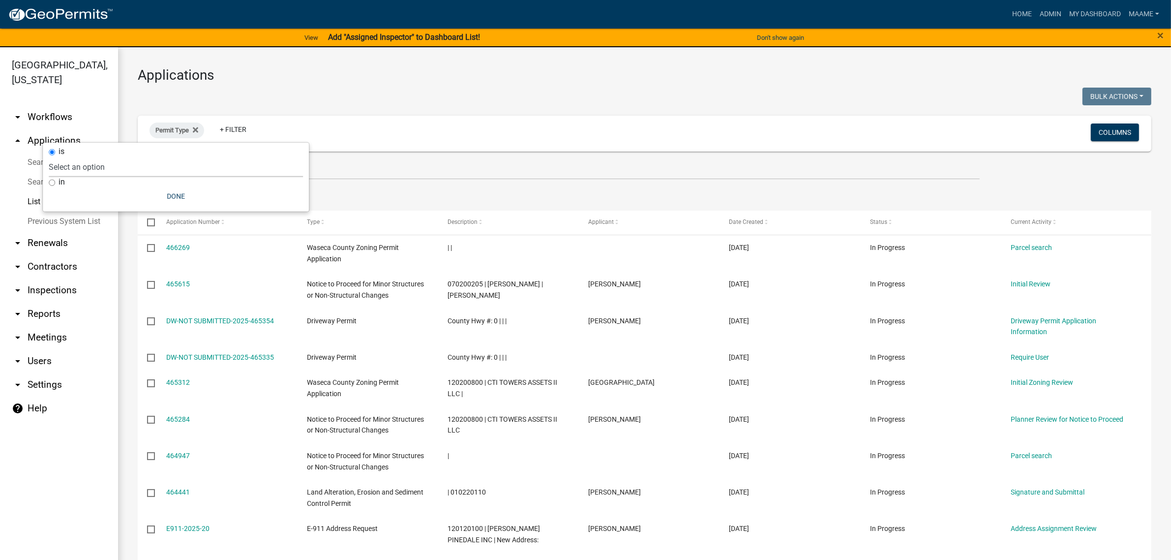
click at [162, 159] on select "Select an option Cannabis Registration Form Conditional Use Application Demolit…" at bounding box center [176, 167] width 254 height 20
select select "f25dab95-63bd-4ebf-adf6-453d038d6261"
click at [146, 157] on select "Select an option Cannabis Registration Form Conditional Use Application Demolit…" at bounding box center [176, 167] width 254 height 20
